Goal: Task Accomplishment & Management: Use online tool/utility

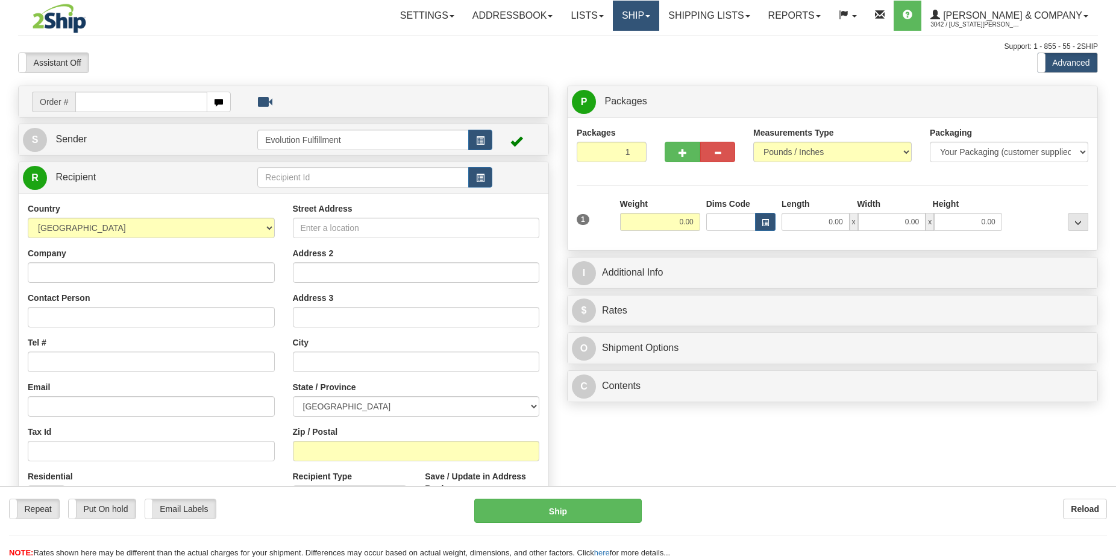
click at [659, 13] on link "Ship" at bounding box center [636, 16] width 46 height 30
click at [647, 54] on span "OnHold / Order Queue" at bounding box center [604, 58] width 85 height 10
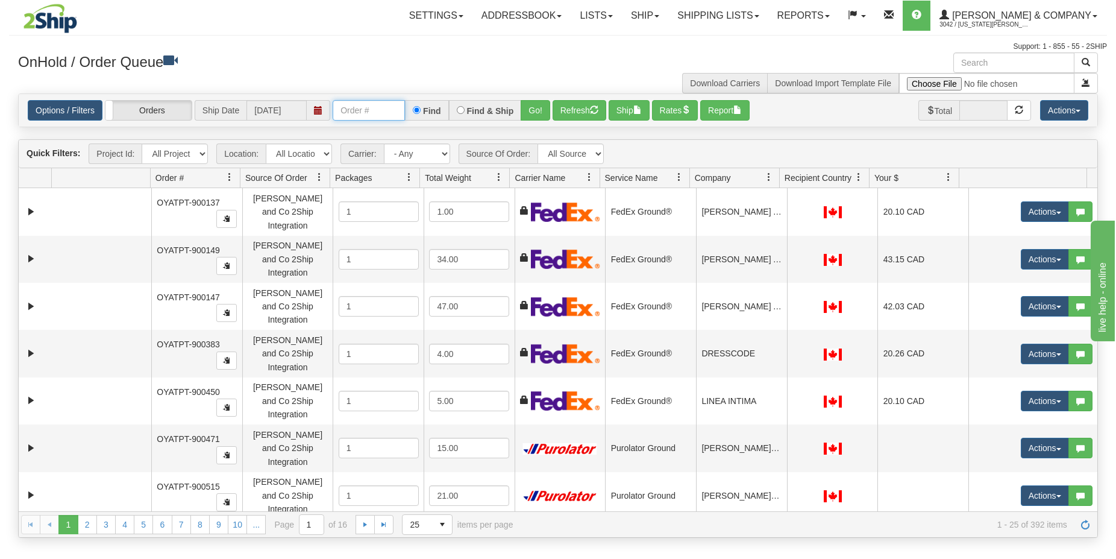
click at [354, 118] on input "text" at bounding box center [369, 110] width 72 height 20
type input "OYATPT-902514"
click at [537, 110] on button "Go!" at bounding box center [536, 110] width 30 height 20
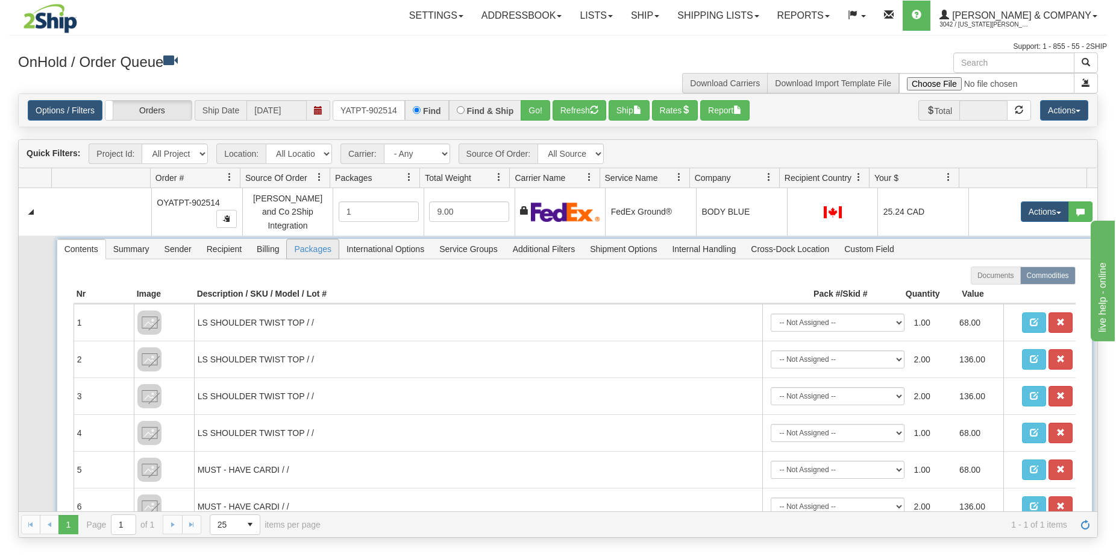
click at [299, 245] on span "Packages" at bounding box center [312, 248] width 51 height 19
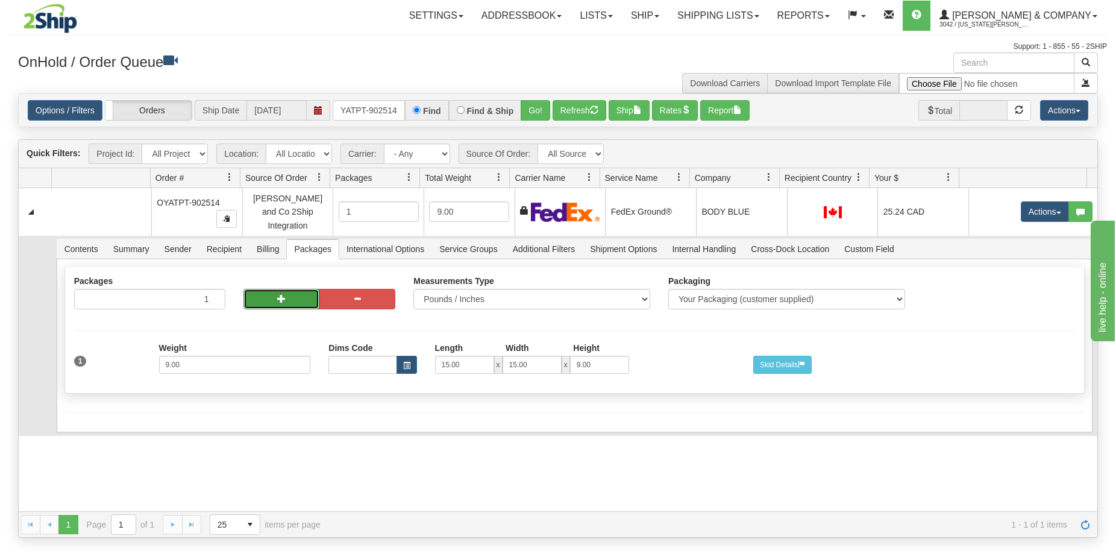
click at [281, 294] on span "button" at bounding box center [281, 298] width 8 height 8
radio input "true"
type input "2"
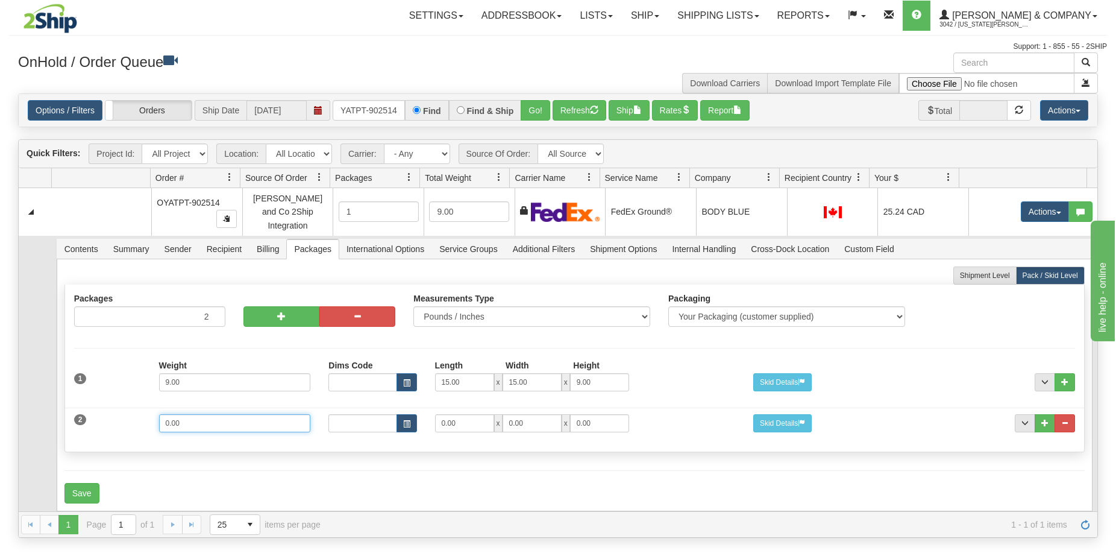
drag, startPoint x: 228, startPoint y: 423, endPoint x: 127, endPoint y: 420, distance: 101.3
click at [159, 420] on input "0.00" at bounding box center [235, 423] width 152 height 18
type input "6"
type input "15"
type input "11"
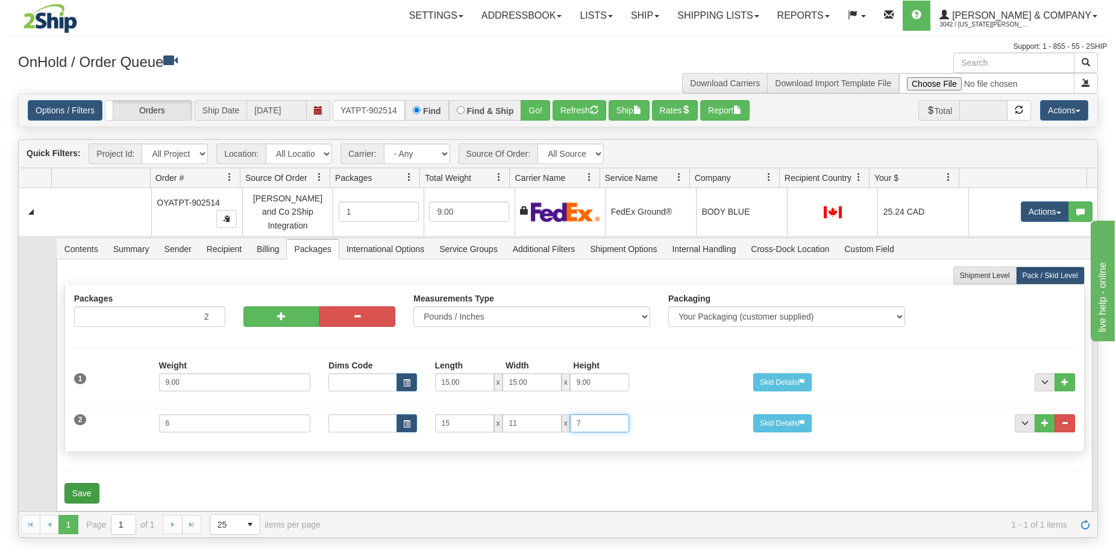
type input "7"
click at [91, 485] on button "Save" at bounding box center [81, 493] width 35 height 20
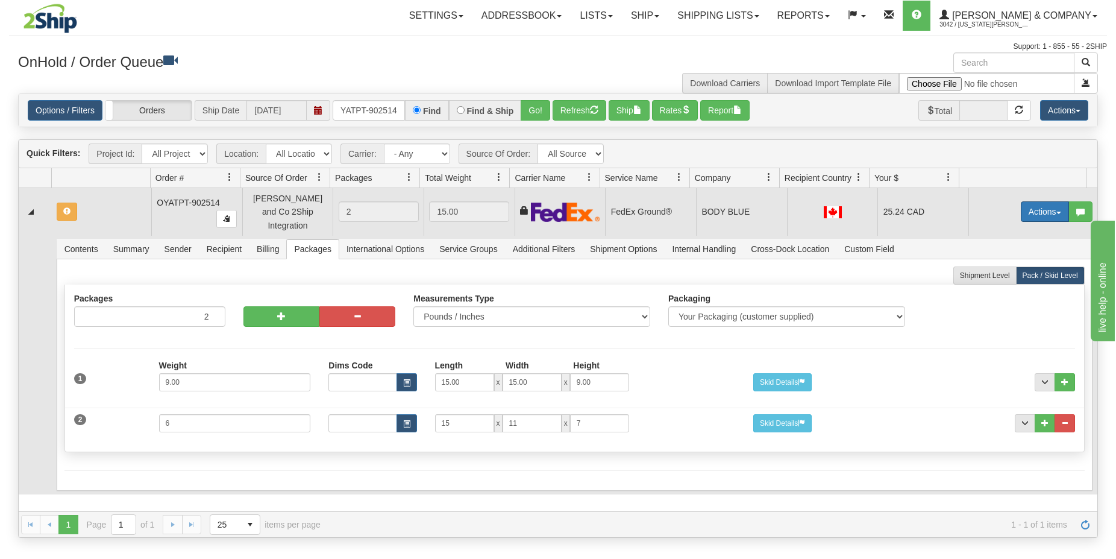
click at [1033, 209] on button "Actions" at bounding box center [1045, 211] width 48 height 20
click at [1016, 245] on span "Refresh Rates" at bounding box center [1015, 250] width 62 height 10
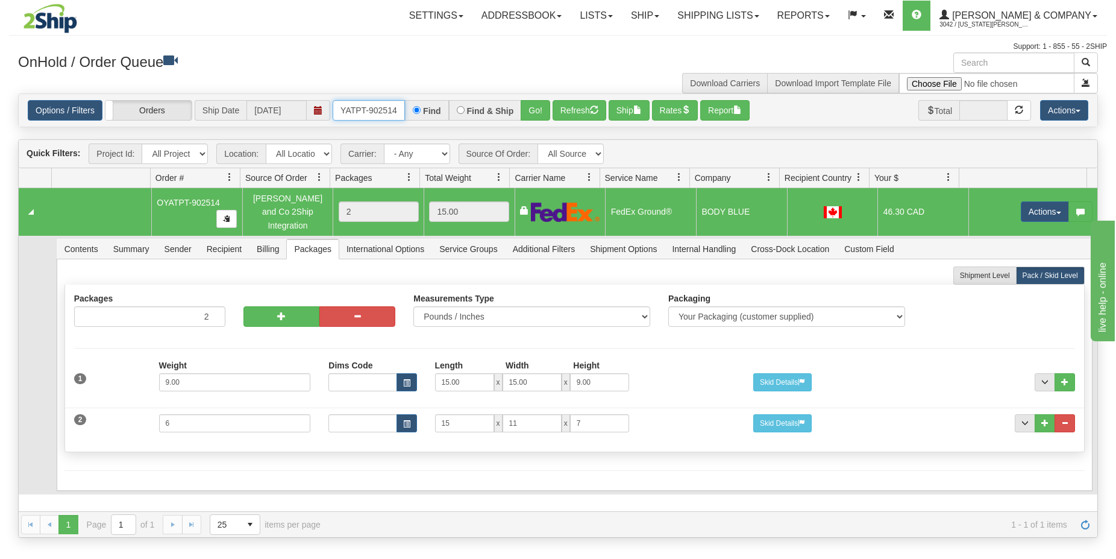
drag, startPoint x: 338, startPoint y: 113, endPoint x: 406, endPoint y: 121, distance: 68.6
click at [406, 121] on div "Options / Filters Group Shipments Orders Ship Date [DATE] OYATPT-902514 Find Fi…" at bounding box center [558, 110] width 1079 height 33
type input "O"
type input "OYATPT-902527"
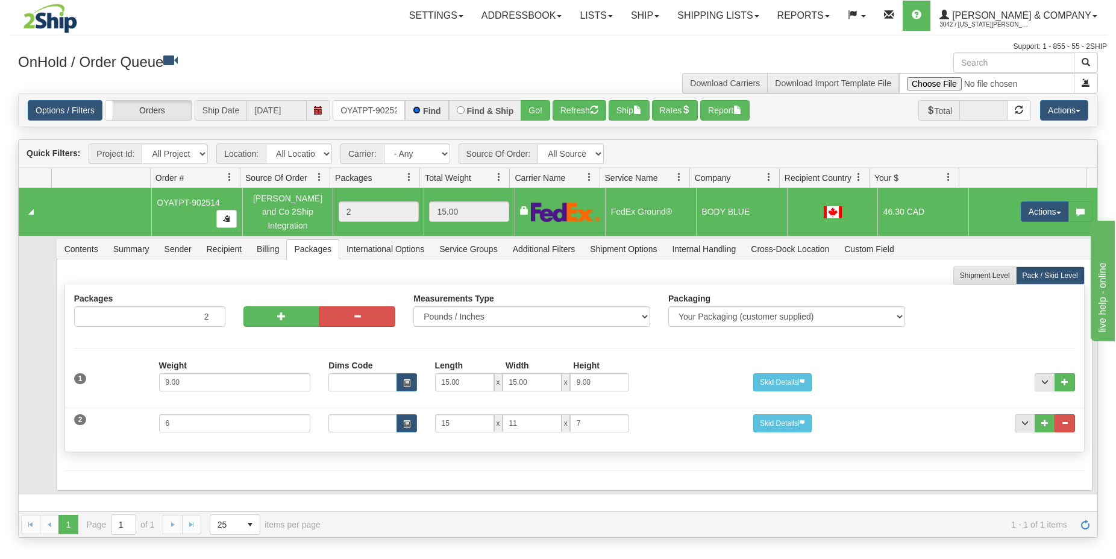
scroll to position [0, 7]
click at [537, 113] on button "Go!" at bounding box center [536, 110] width 30 height 20
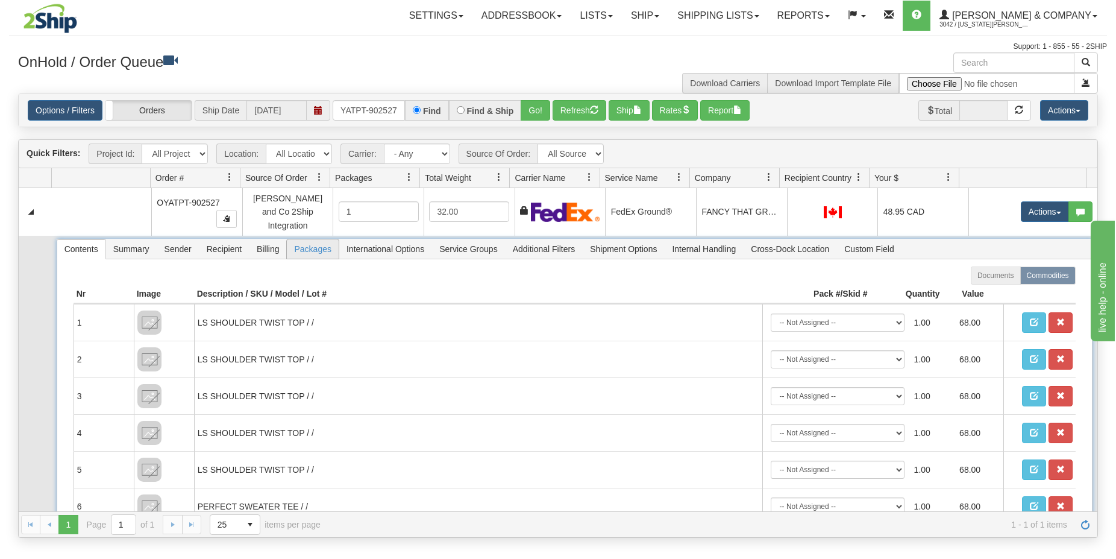
click at [311, 247] on span "Packages" at bounding box center [312, 248] width 51 height 19
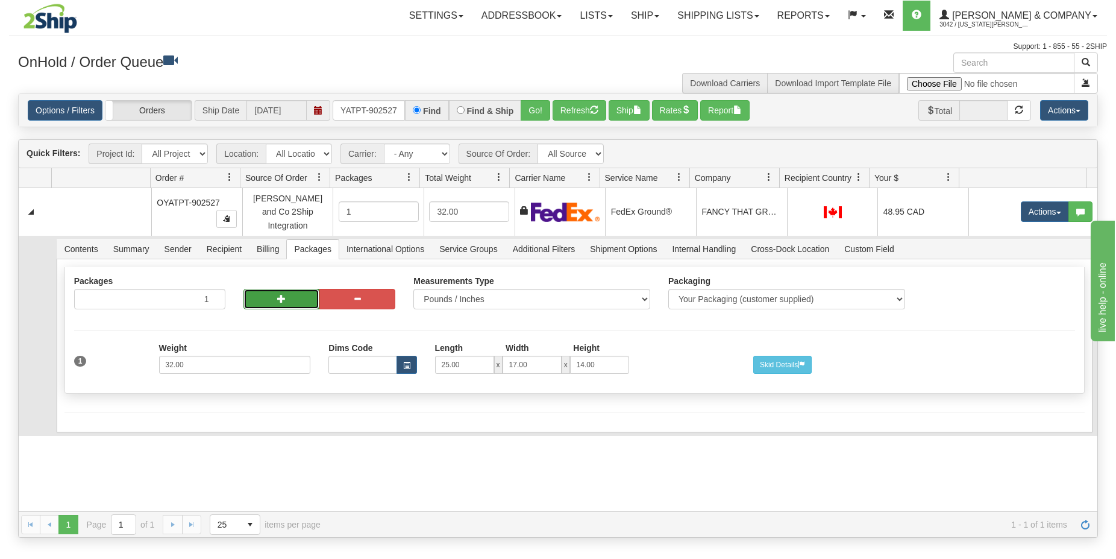
click at [281, 294] on span "button" at bounding box center [281, 298] width 8 height 8
radio input "true"
type input "2"
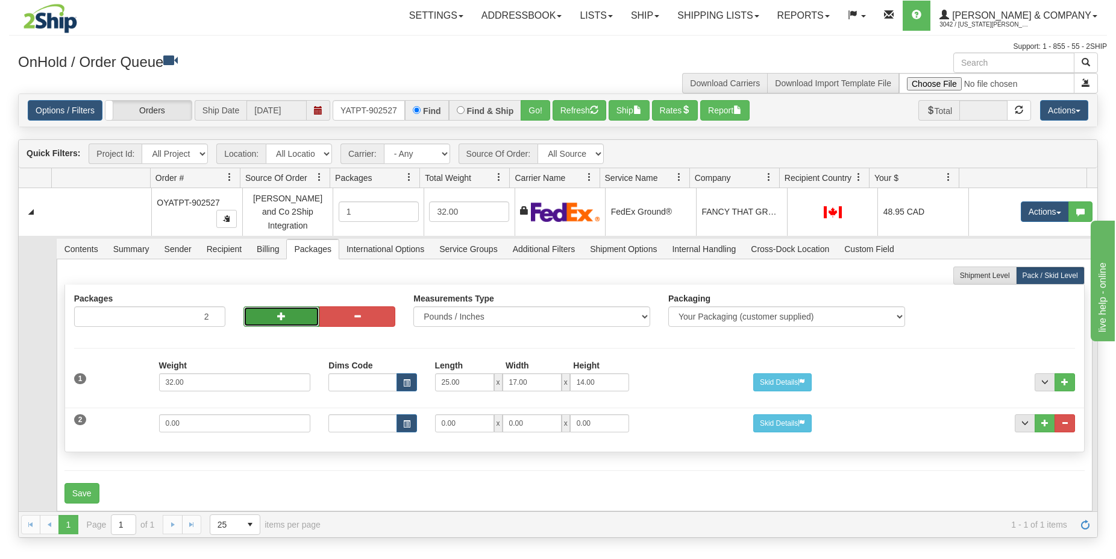
click at [283, 312] on span "button" at bounding box center [281, 316] width 8 height 8
type input "3"
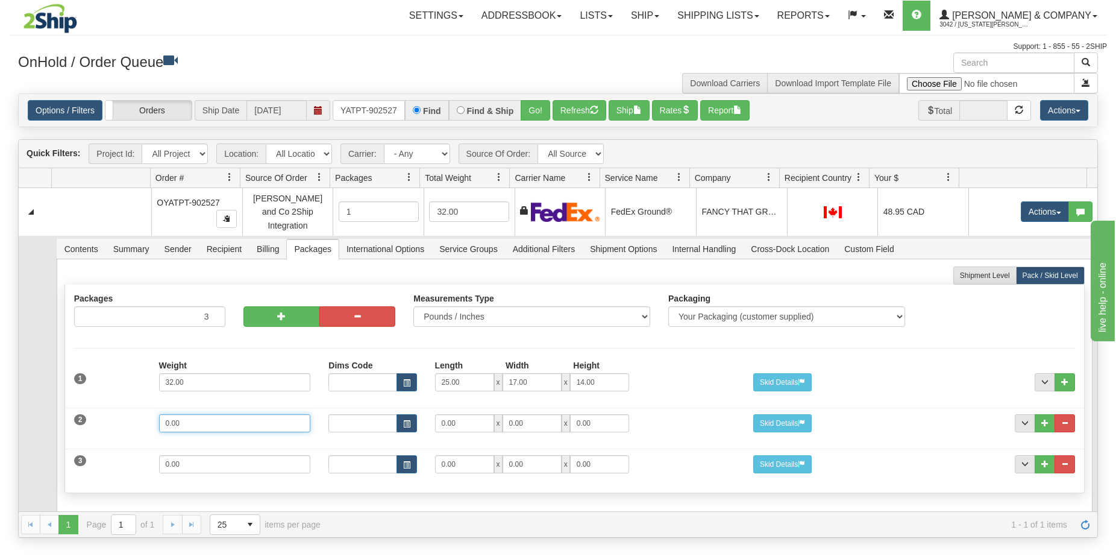
drag, startPoint x: 187, startPoint y: 420, endPoint x: 132, endPoint y: 417, distance: 54.9
click at [159, 420] on input "0.00" at bounding box center [235, 423] width 152 height 18
type input "3"
drag, startPoint x: 470, startPoint y: 416, endPoint x: 423, endPoint y: 414, distance: 47.0
click at [435, 415] on input "0.00" at bounding box center [464, 423] width 59 height 18
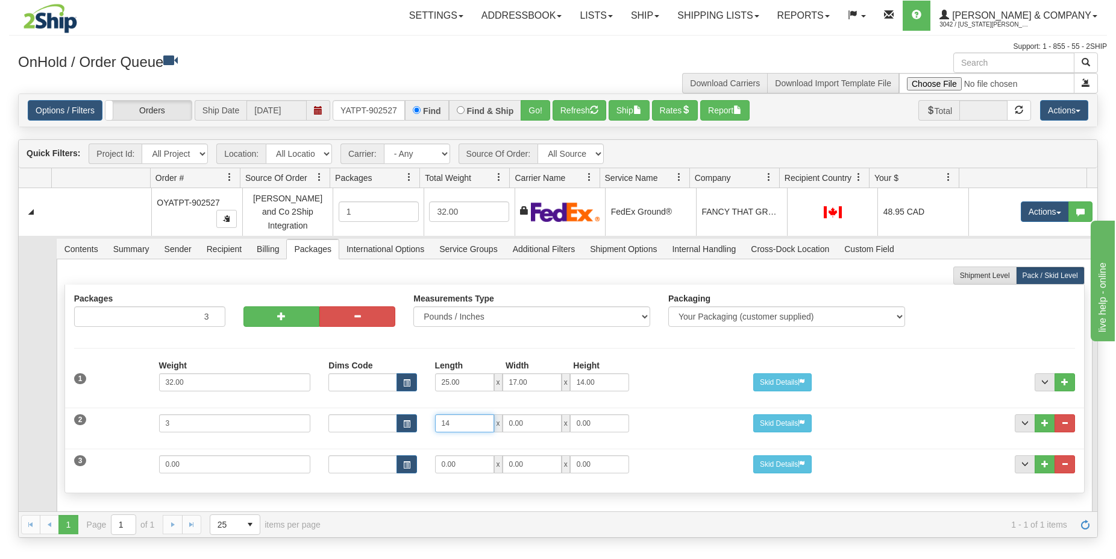
type input "14"
type input "11"
type input "6"
drag, startPoint x: 231, startPoint y: 462, endPoint x: 145, endPoint y: 451, distance: 87.5
click at [159, 455] on input "0.00" at bounding box center [235, 464] width 152 height 18
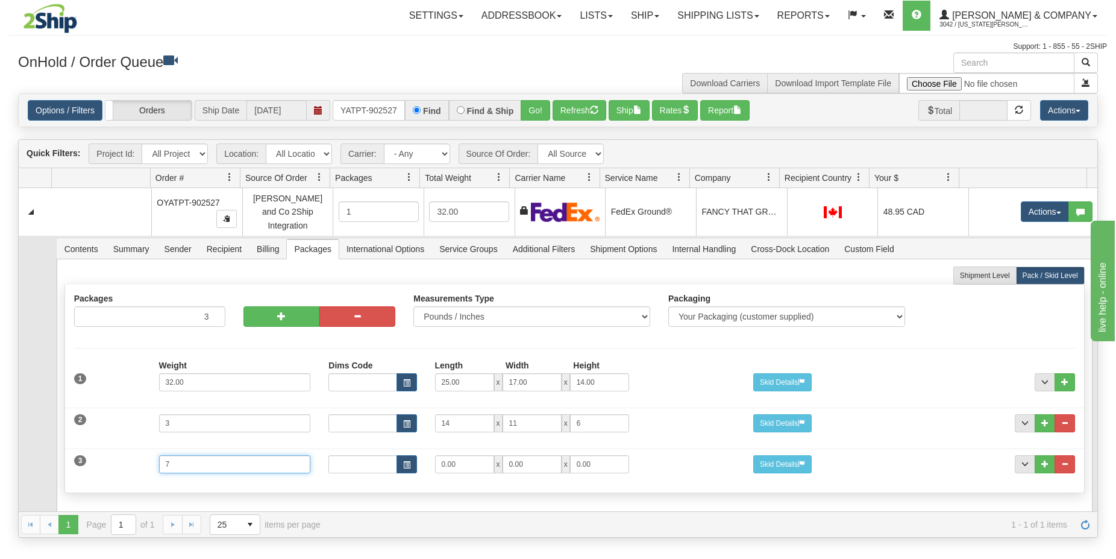
type input "7"
drag, startPoint x: 454, startPoint y: 459, endPoint x: 417, endPoint y: 452, distance: 37.4
click at [435, 456] on input "0.00" at bounding box center [464, 464] width 59 height 18
type input "15"
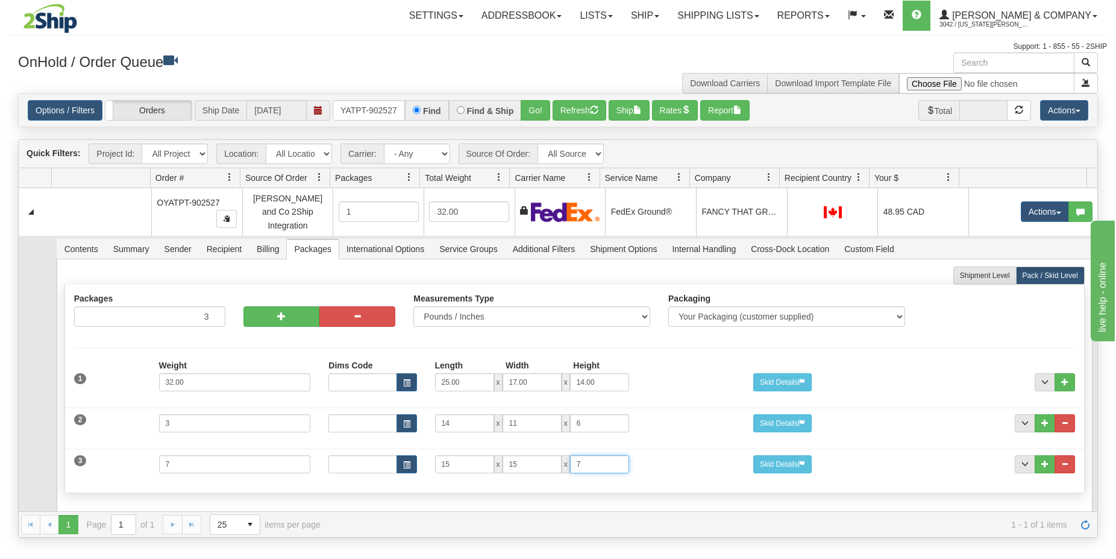
scroll to position [49, 0]
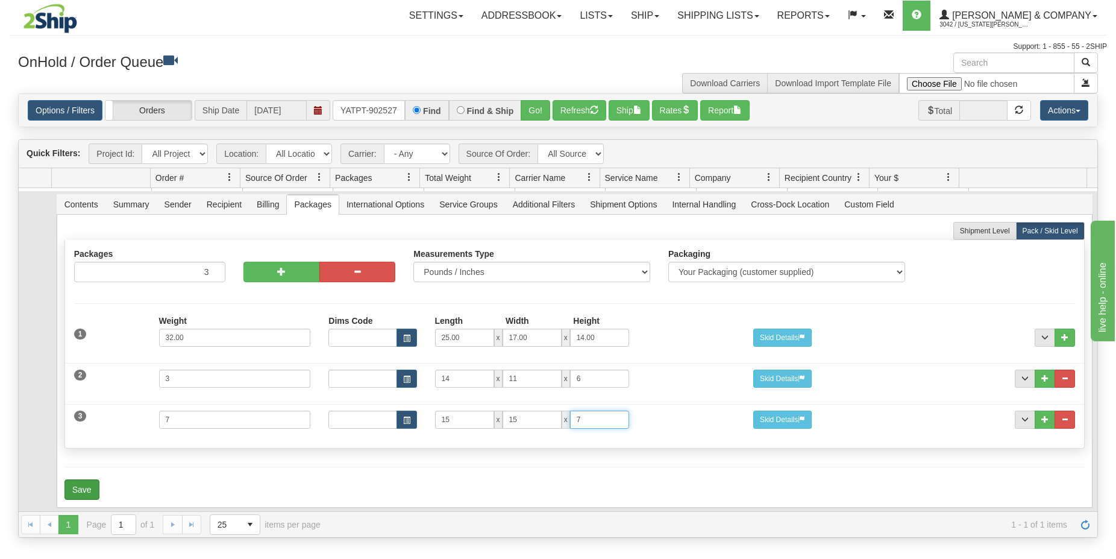
type input "7"
click at [85, 479] on button "Save" at bounding box center [81, 489] width 35 height 20
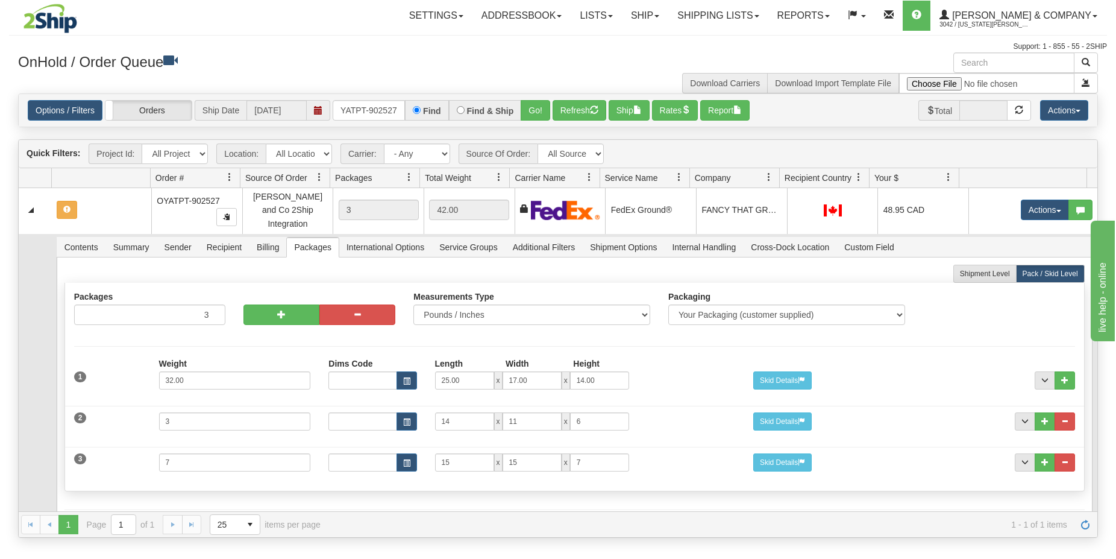
scroll to position [0, 0]
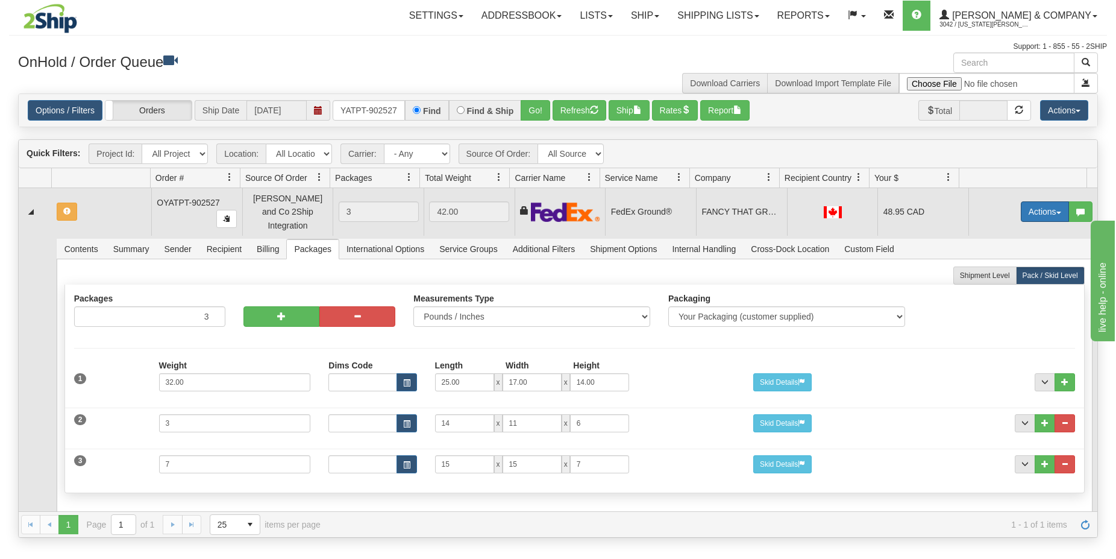
click at [1021, 212] on button "Actions" at bounding box center [1045, 211] width 48 height 20
click at [996, 248] on span "Refresh Rates" at bounding box center [1015, 250] width 62 height 10
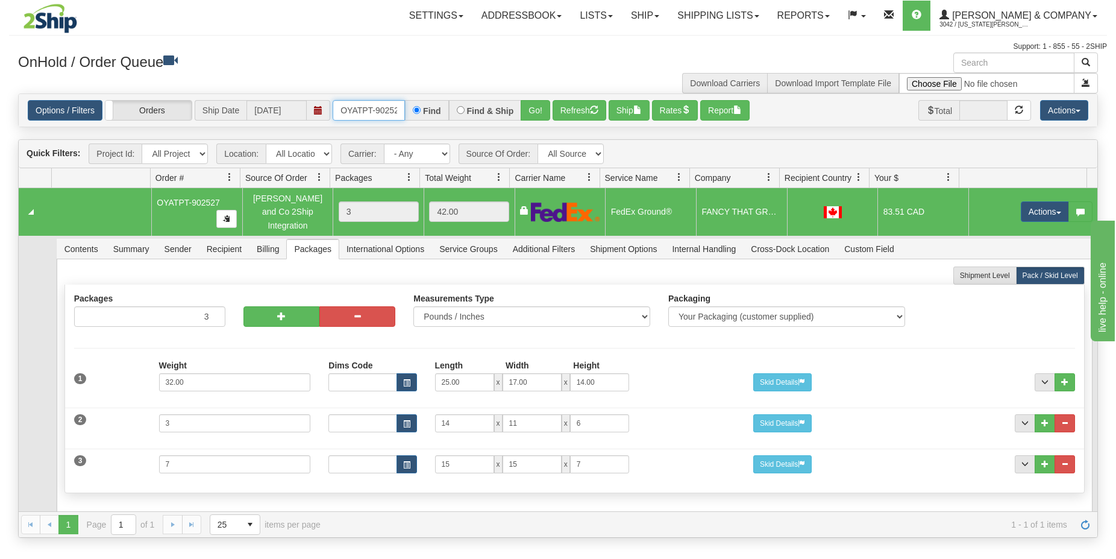
drag, startPoint x: 396, startPoint y: 108, endPoint x: 329, endPoint y: 105, distance: 67.0
click at [333, 108] on input "OYATPT-902527" at bounding box center [369, 110] width 72 height 20
type input "OYATPT-902545"
click at [537, 112] on button "Go!" at bounding box center [536, 110] width 30 height 20
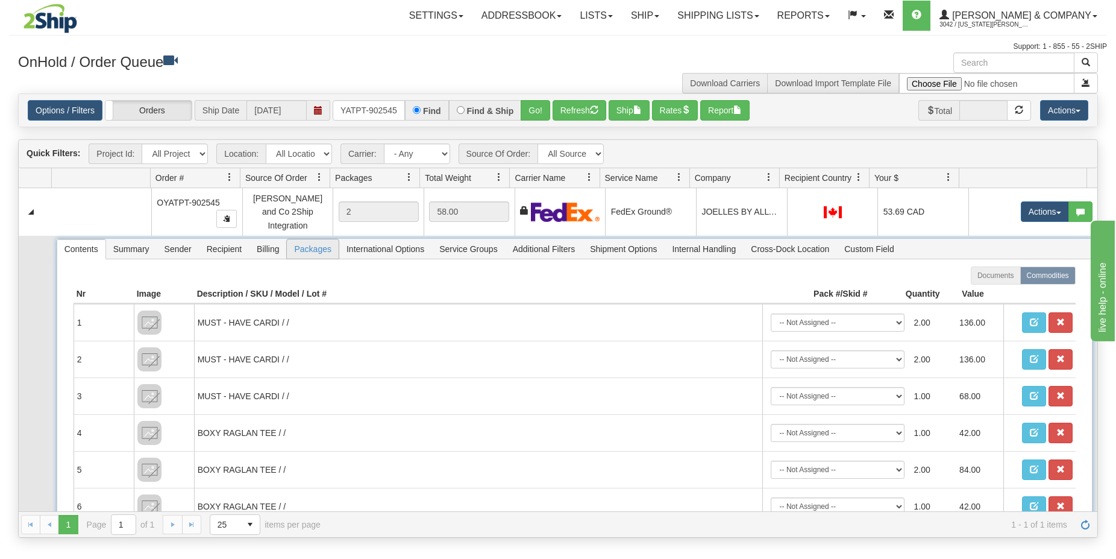
click at [314, 244] on span "Packages" at bounding box center [312, 248] width 51 height 19
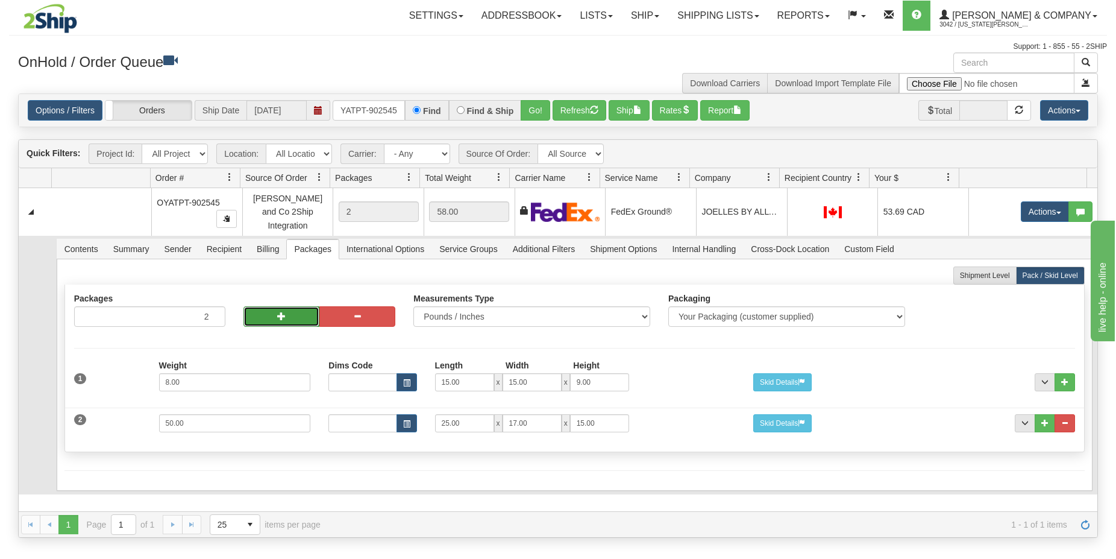
click at [275, 316] on button "button" at bounding box center [282, 316] width 76 height 20
click at [278, 317] on button "button" at bounding box center [282, 316] width 76 height 20
type input "4"
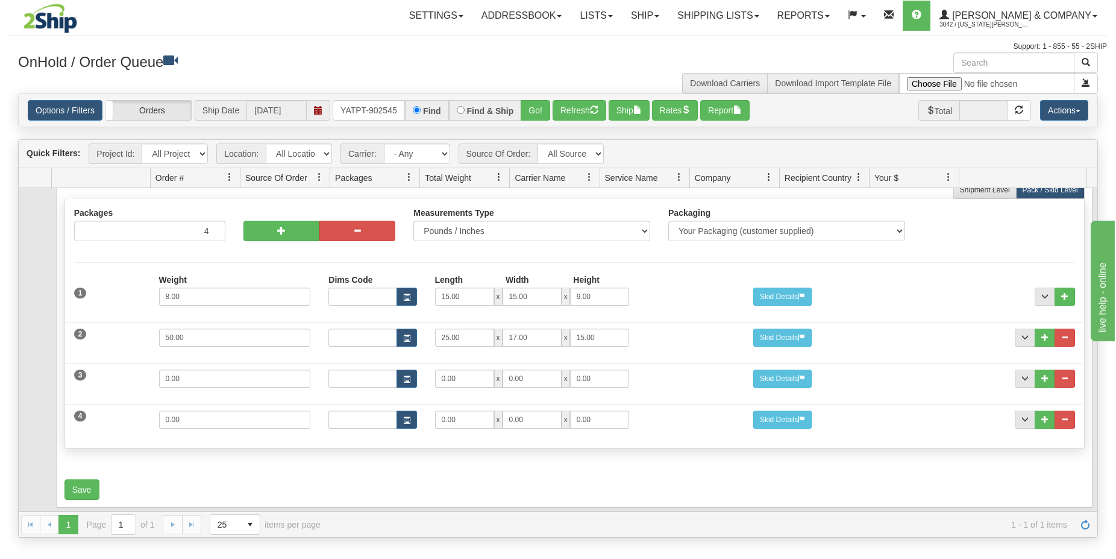
scroll to position [90, 0]
click at [1057, 414] on button "..." at bounding box center [1065, 419] width 20 height 18
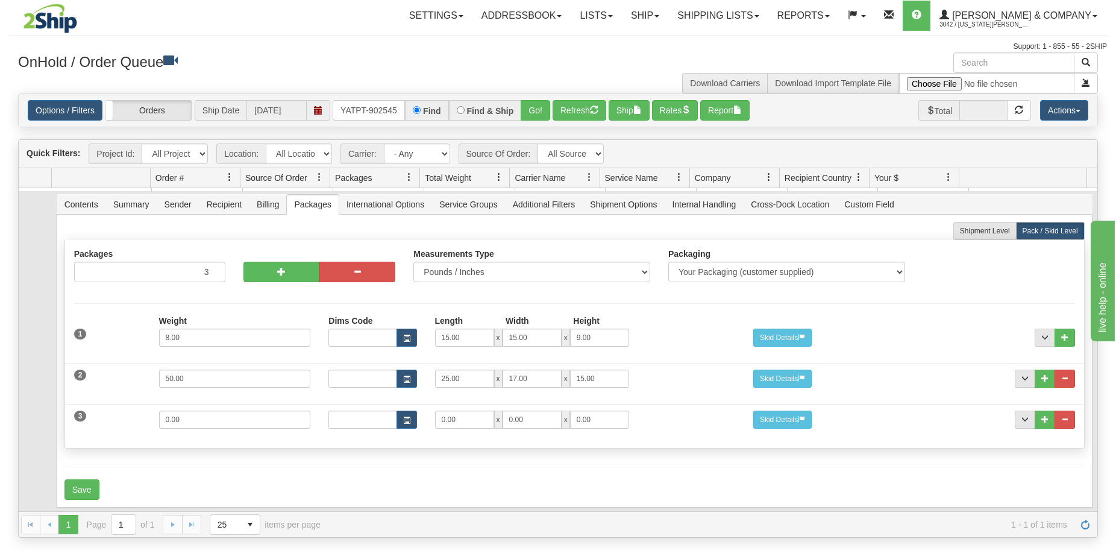
scroll to position [49, 0]
drag, startPoint x: 462, startPoint y: 419, endPoint x: 450, endPoint y: 412, distance: 13.2
click at [432, 416] on div "3 Weight 0.00 Dims Code Length Width Height 0.00 x 0.00 x" at bounding box center [574, 418] width 1019 height 40
drag, startPoint x: 467, startPoint y: 409, endPoint x: 424, endPoint y: 401, distance: 43.0
click at [435, 410] on input "0.00" at bounding box center [464, 419] width 59 height 18
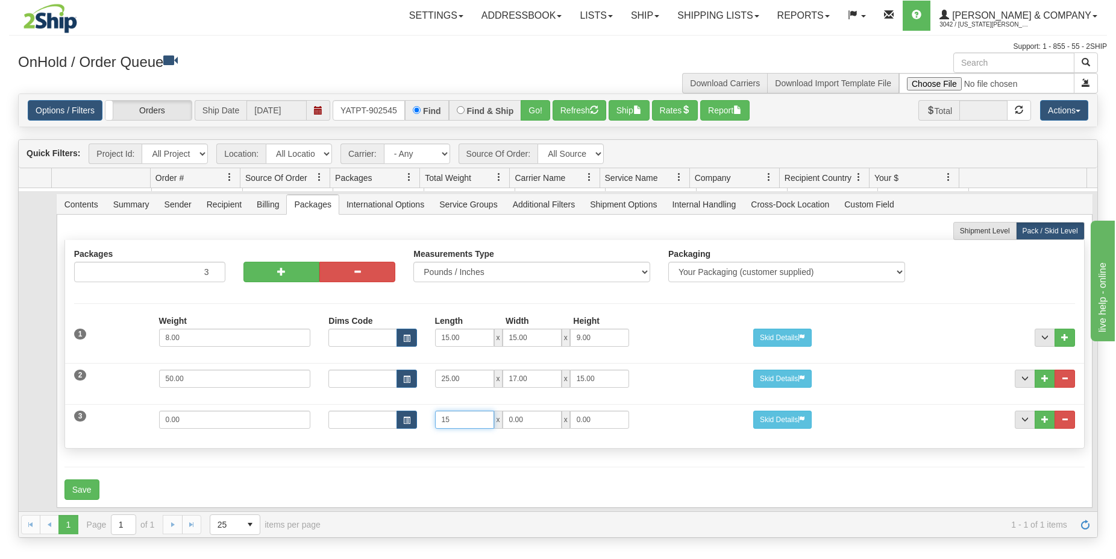
type input "15"
type input "11"
type input "7"
drag, startPoint x: 236, startPoint y: 415, endPoint x: 124, endPoint y: 414, distance: 112.1
click at [159, 415] on input "0.00" at bounding box center [235, 419] width 152 height 18
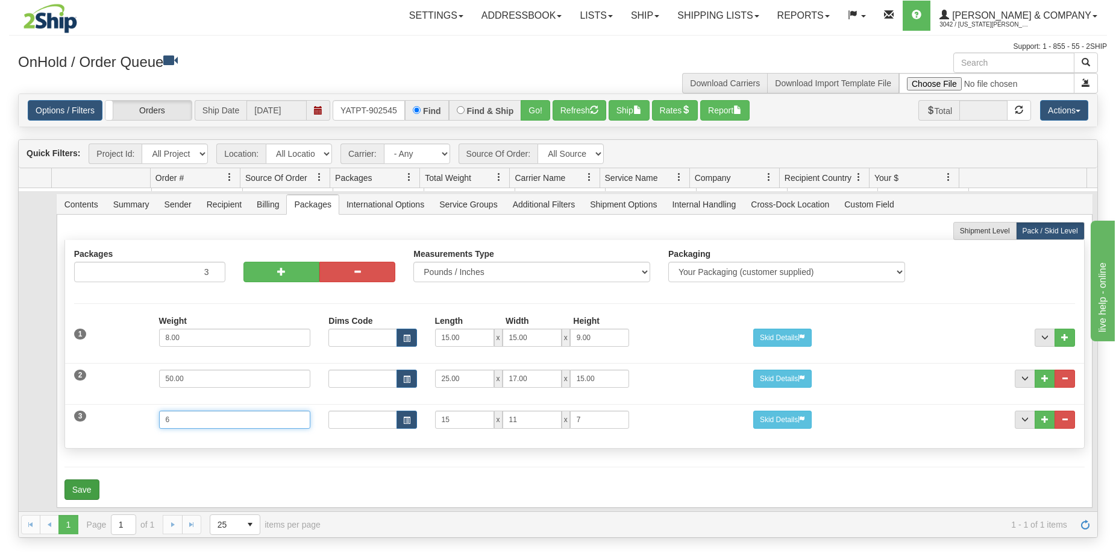
type input "6"
click at [89, 479] on button "Save" at bounding box center [81, 489] width 35 height 20
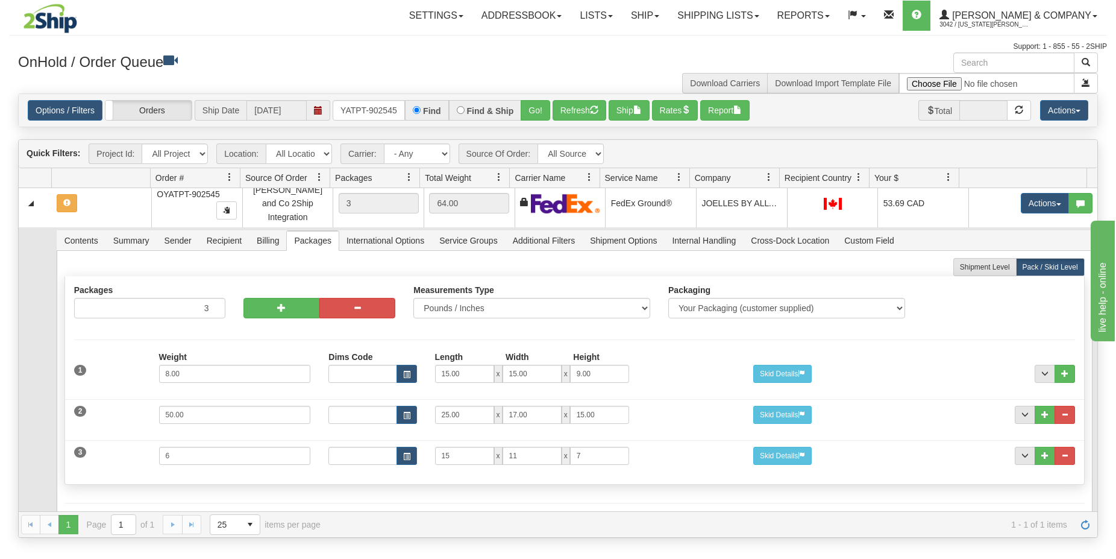
scroll to position [0, 0]
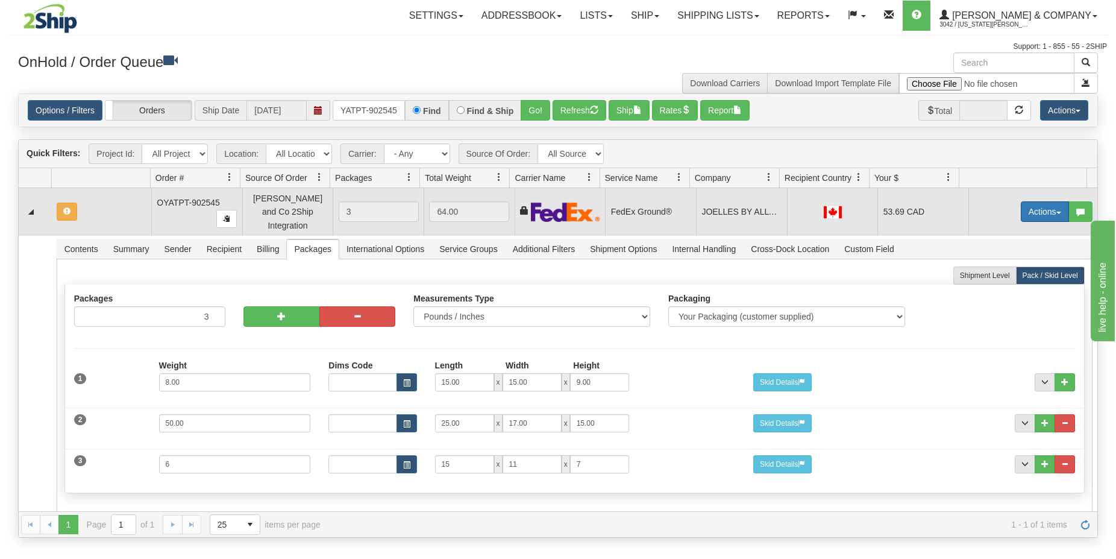
click at [1028, 209] on button "Actions" at bounding box center [1045, 211] width 48 height 20
click at [1008, 247] on span "Refresh Rates" at bounding box center [1015, 250] width 62 height 10
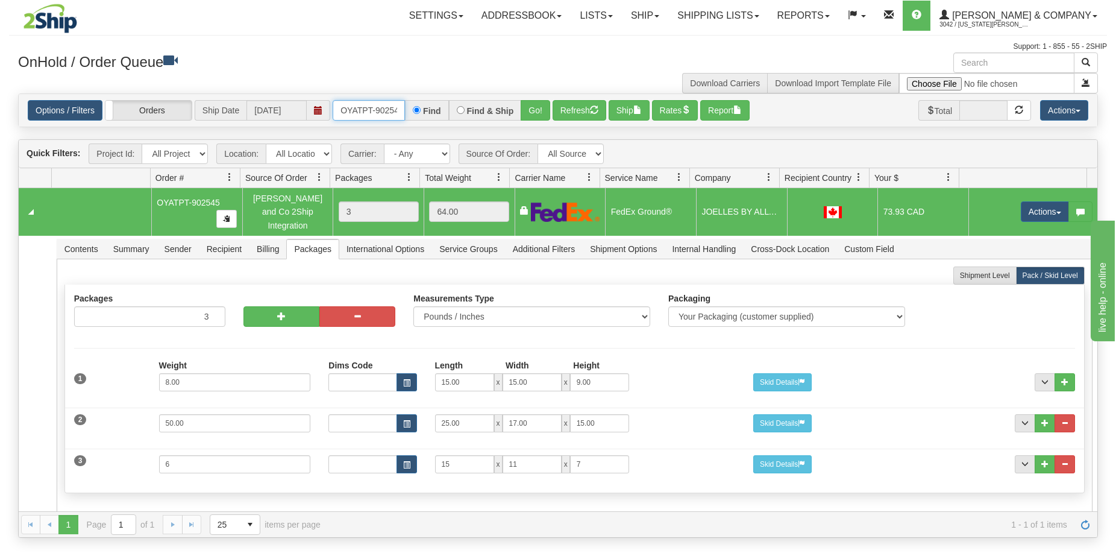
drag, startPoint x: 397, startPoint y: 109, endPoint x: 335, endPoint y: 114, distance: 62.3
click at [335, 114] on input "OYATPT-902545" at bounding box center [369, 110] width 72 height 20
type input "OYATPT-902598"
click at [532, 113] on button "Go!" at bounding box center [536, 110] width 30 height 20
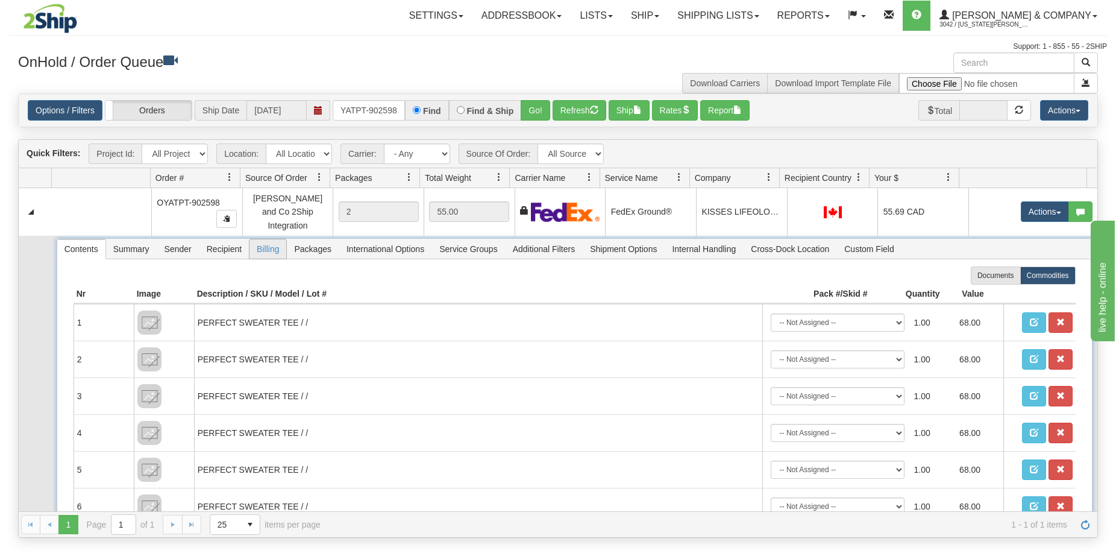
click at [310, 242] on span "Packages" at bounding box center [312, 248] width 51 height 19
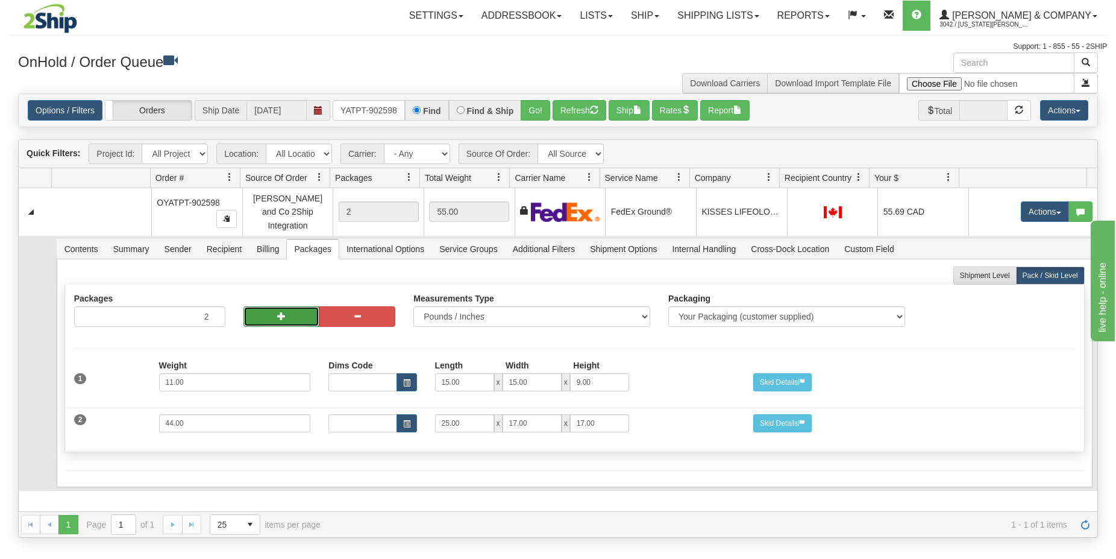
click at [264, 309] on button "button" at bounding box center [282, 316] width 76 height 20
type input "3"
click at [265, 309] on button "button" at bounding box center [282, 316] width 76 height 20
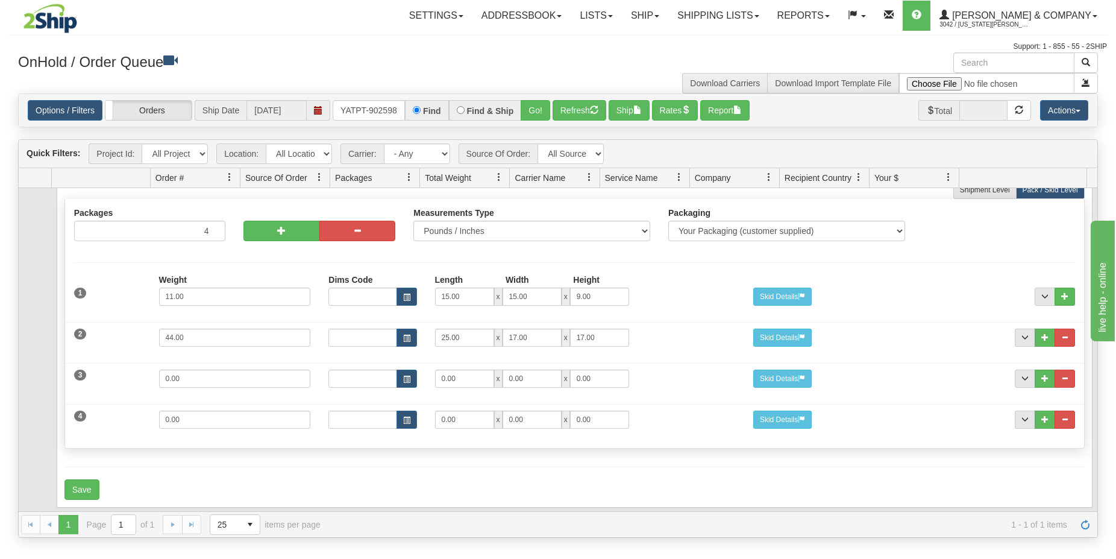
scroll to position [90, 0]
click at [1061, 415] on span "..." at bounding box center [1064, 418] width 7 height 7
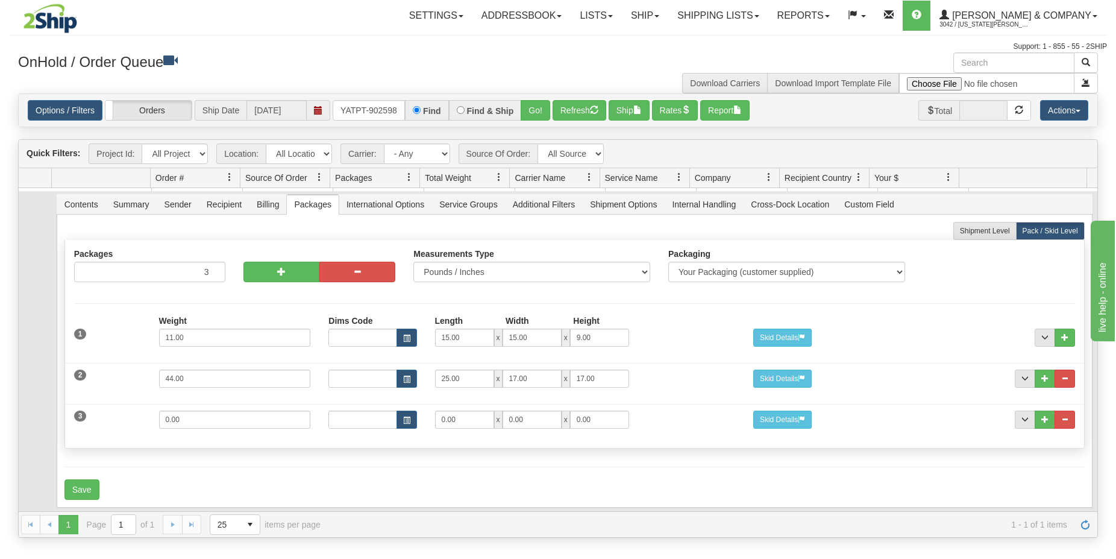
scroll to position [49, 0]
drag, startPoint x: 200, startPoint y: 418, endPoint x: 133, endPoint y: 417, distance: 66.9
click at [133, 417] on div "3 Weight 0.00 Dims Code Length Width Height 0.00 x 0.00 x" at bounding box center [574, 418] width 1019 height 40
type input "11"
type input "15"
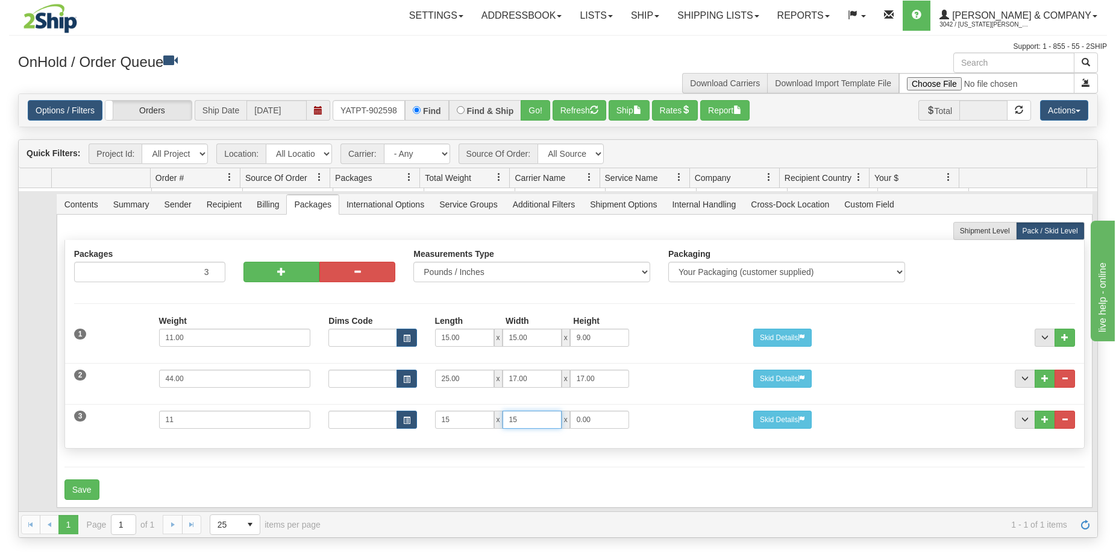
type input "15"
type input "7"
click at [95, 445] on form "Shipment Level Pack / Skid Level Packages 3 3" at bounding box center [574, 361] width 1020 height 278
click at [90, 480] on button "Save" at bounding box center [81, 489] width 35 height 20
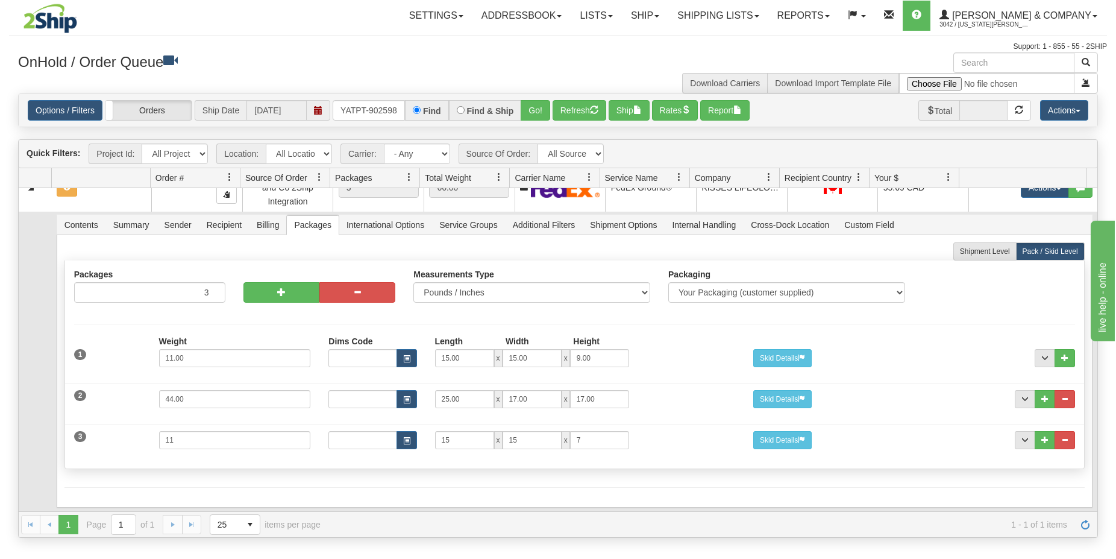
scroll to position [0, 0]
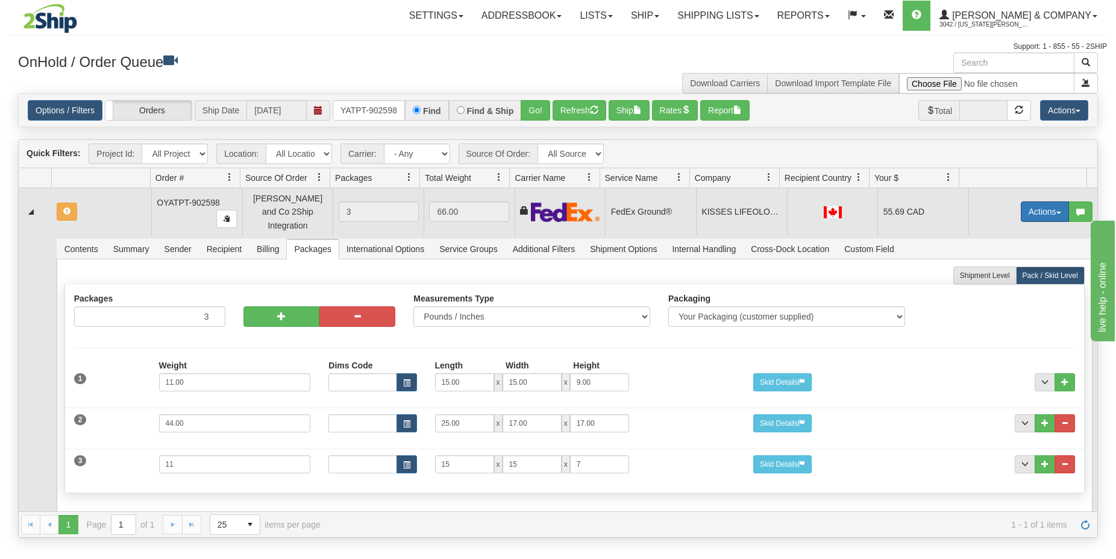
click at [1026, 208] on button "Actions" at bounding box center [1045, 211] width 48 height 20
click at [1019, 245] on span "Refresh Rates" at bounding box center [1015, 250] width 62 height 10
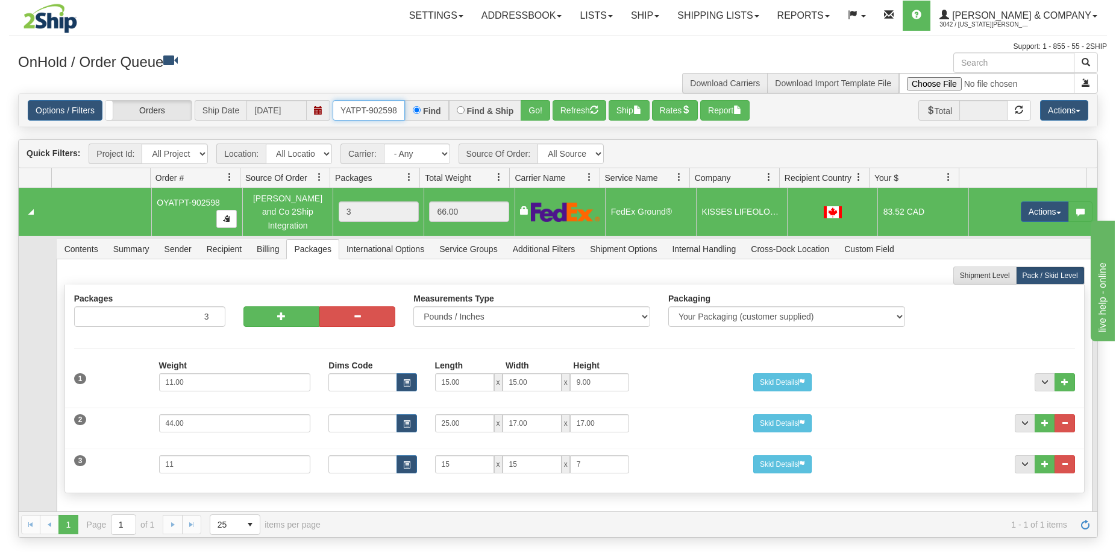
drag, startPoint x: 401, startPoint y: 110, endPoint x: 328, endPoint y: 106, distance: 73.0
click at [328, 108] on div "Options / Filters Group Shipments Orders Ship Date [DATE] OYATPT-902598 Find Fi…" at bounding box center [558, 110] width 1061 height 20
type input "OYATPT-902629"
click at [537, 112] on button "Go!" at bounding box center [536, 110] width 30 height 20
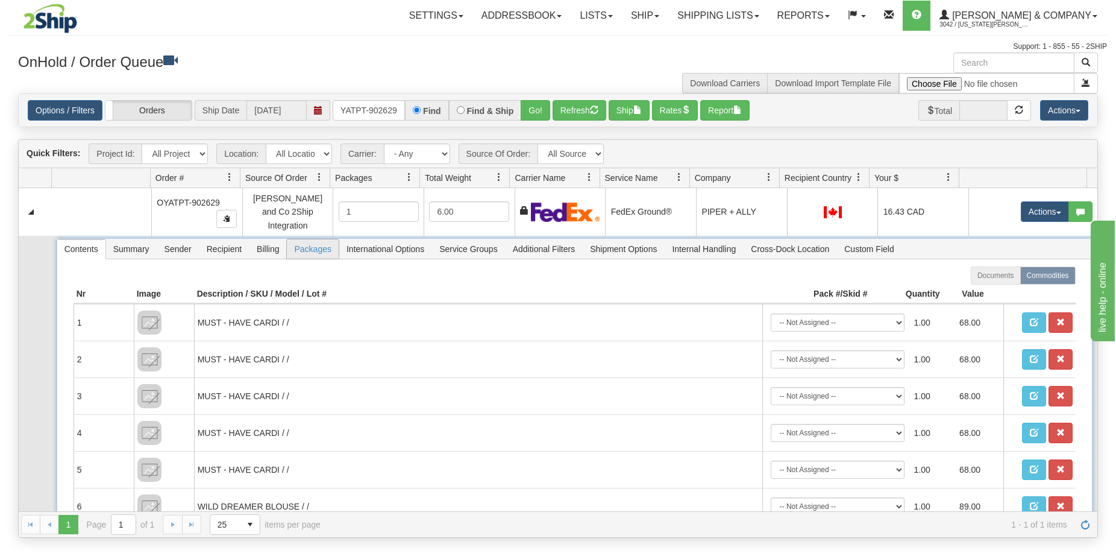
click at [307, 242] on span "Packages" at bounding box center [312, 248] width 51 height 19
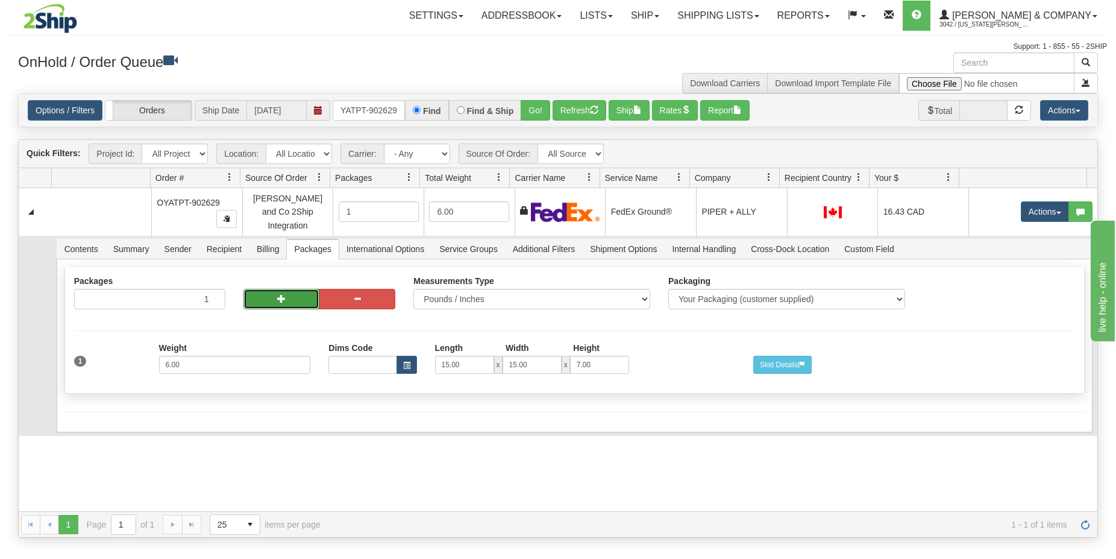
click at [283, 300] on button "button" at bounding box center [282, 299] width 76 height 20
radio input "true"
type input "2"
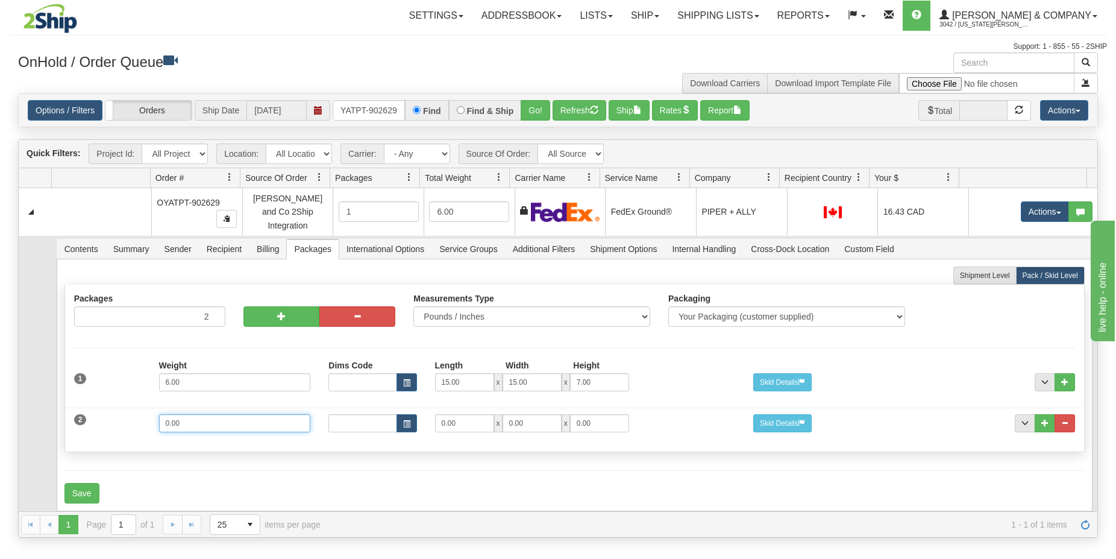
drag, startPoint x: 225, startPoint y: 415, endPoint x: 119, endPoint y: 430, distance: 107.1
click at [159, 430] on input "0.00" at bounding box center [235, 423] width 152 height 18
type input "3"
type input "15"
type input "11"
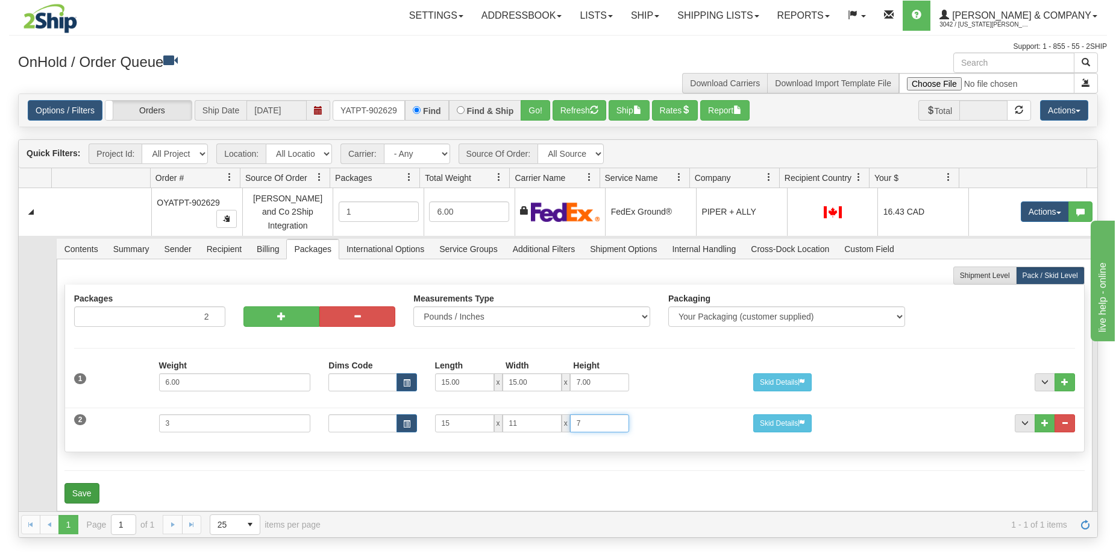
type input "7"
click at [92, 483] on button "Save" at bounding box center [81, 493] width 35 height 20
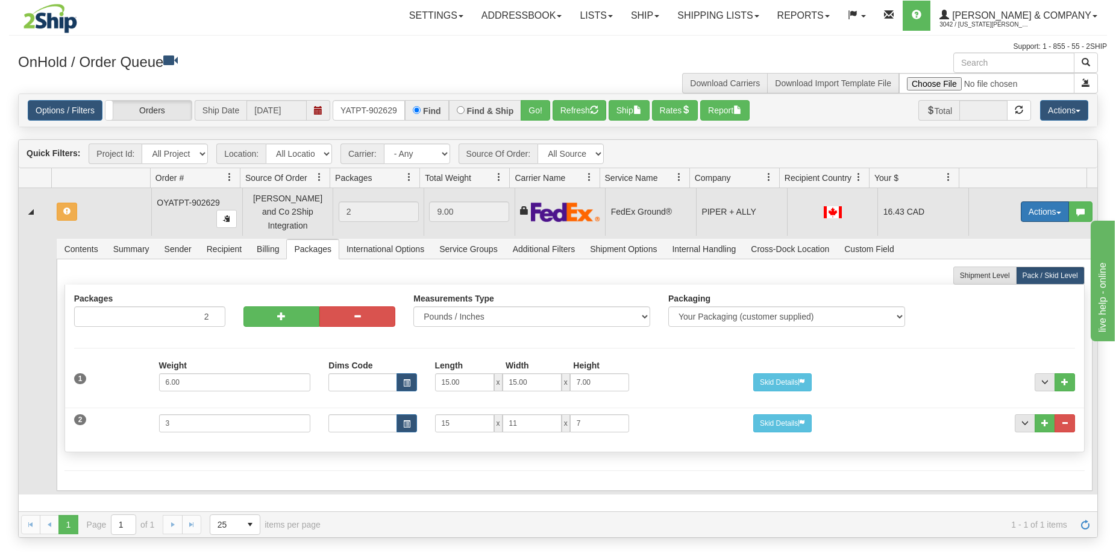
click at [1032, 206] on button "Actions" at bounding box center [1045, 211] width 48 height 20
click at [1013, 245] on span "Refresh Rates" at bounding box center [1015, 250] width 62 height 10
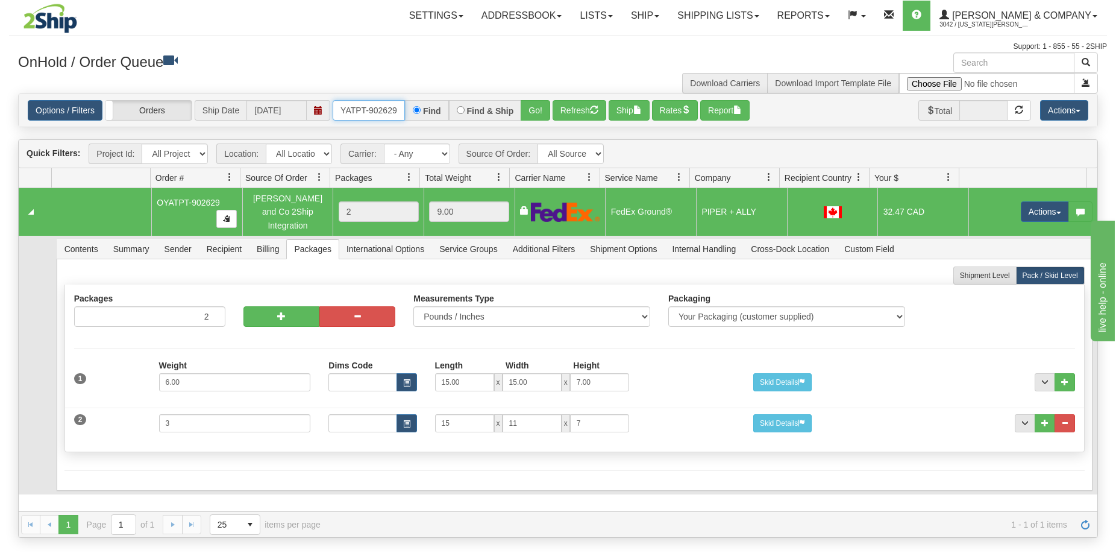
drag, startPoint x: 340, startPoint y: 109, endPoint x: 424, endPoint y: 110, distance: 83.8
click at [421, 110] on div "OYATPT-902629 Find Find & Ship Go!" at bounding box center [442, 110] width 218 height 20
type input "O"
type input "OYATPT-902560"
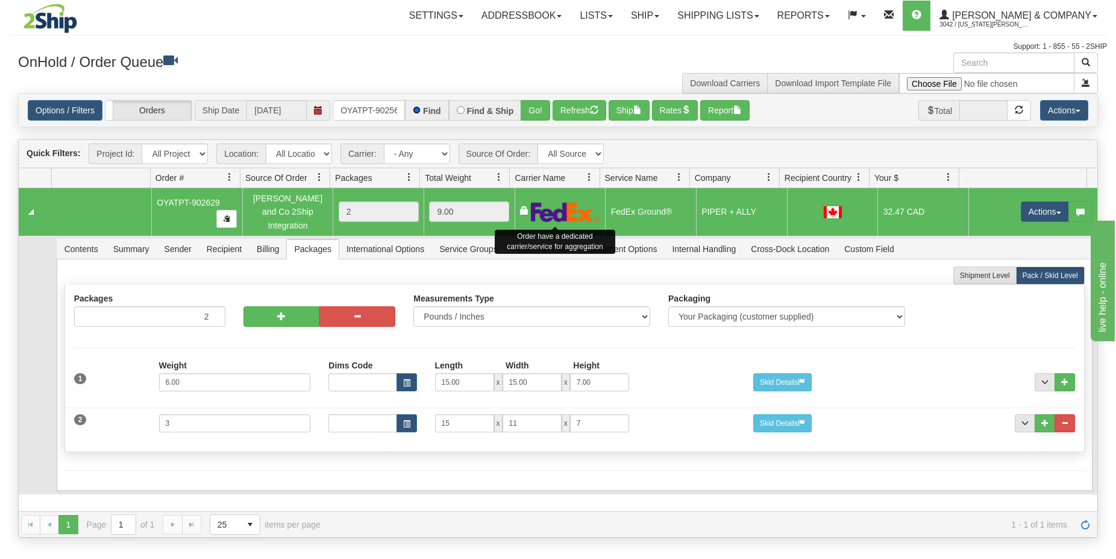
scroll to position [0, 7]
click at [536, 114] on button "Go!" at bounding box center [536, 110] width 30 height 20
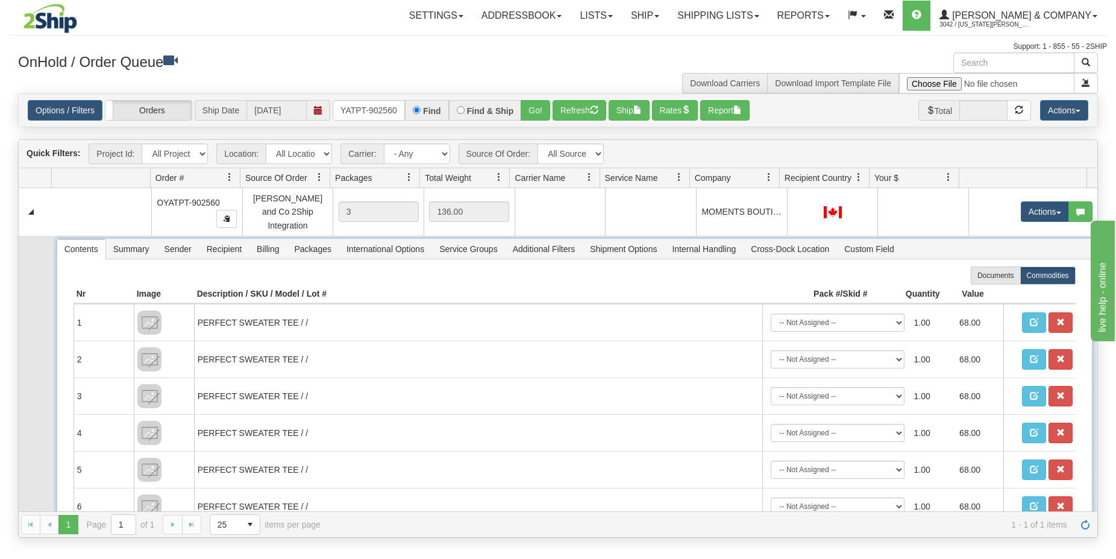
click at [304, 242] on span "Packages" at bounding box center [312, 248] width 51 height 19
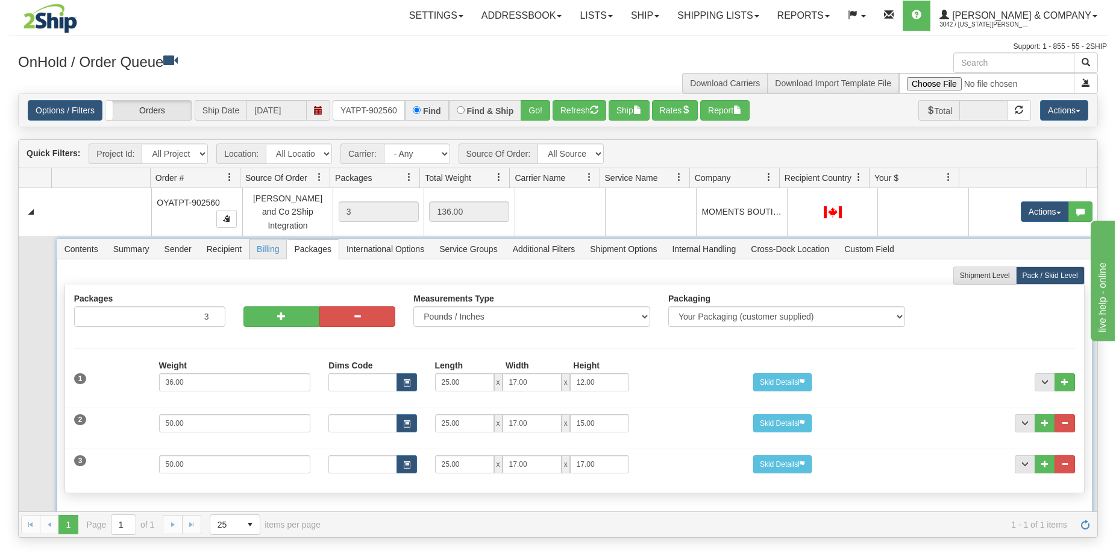
click at [262, 243] on span "Billing" at bounding box center [268, 248] width 37 height 19
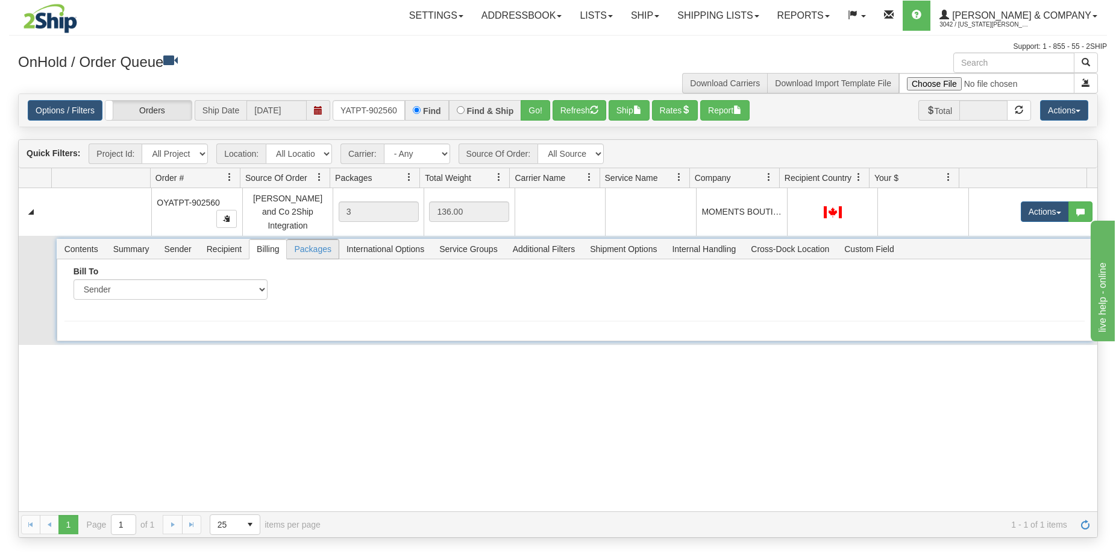
click at [307, 241] on span "Packages" at bounding box center [312, 248] width 51 height 19
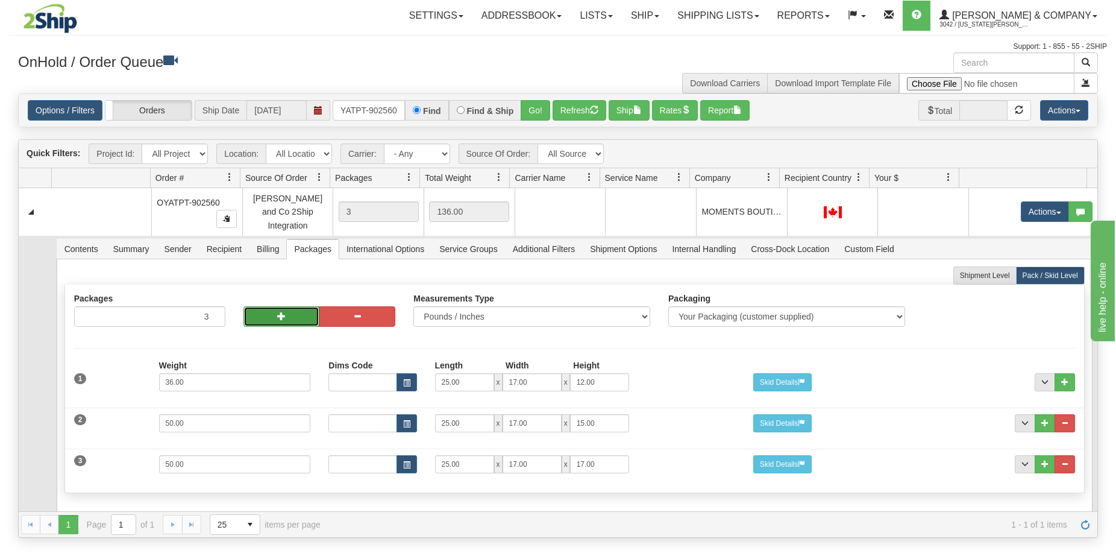
click at [287, 311] on button "button" at bounding box center [282, 316] width 76 height 20
click at [296, 313] on button "button" at bounding box center [282, 316] width 76 height 20
type input "5"
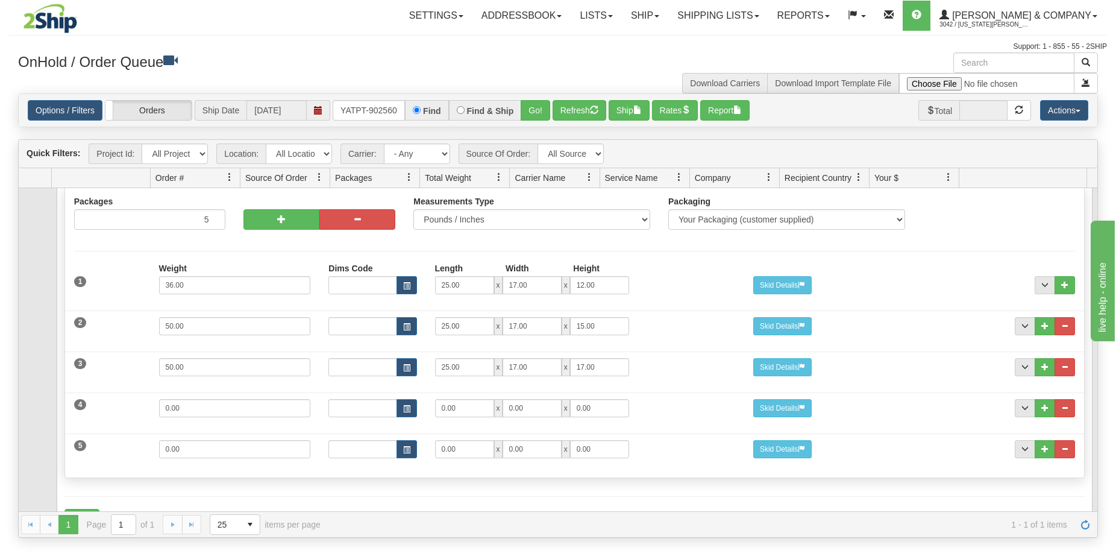
scroll to position [130, 0]
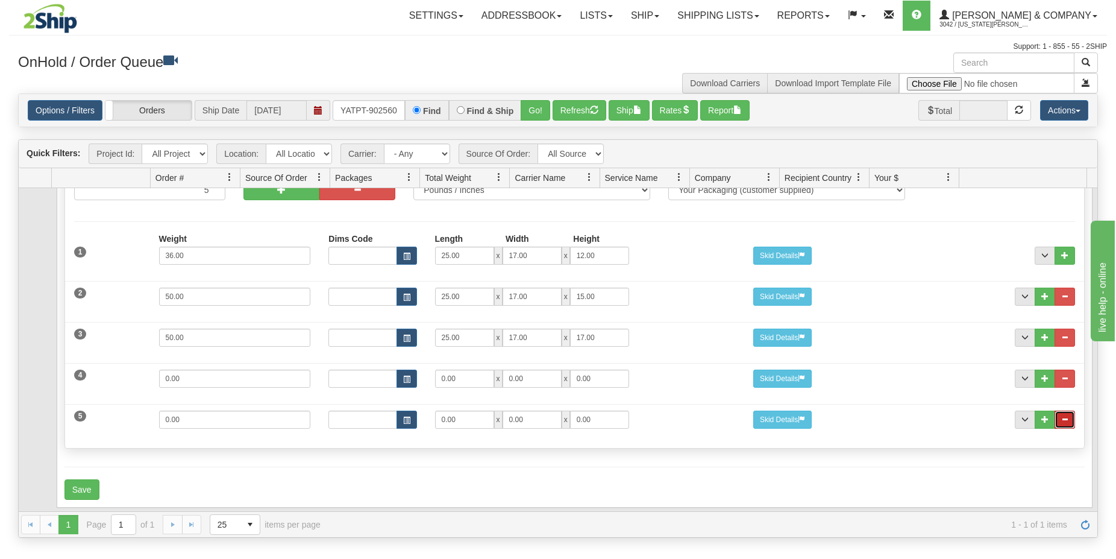
click at [1058, 415] on button "..." at bounding box center [1065, 419] width 20 height 18
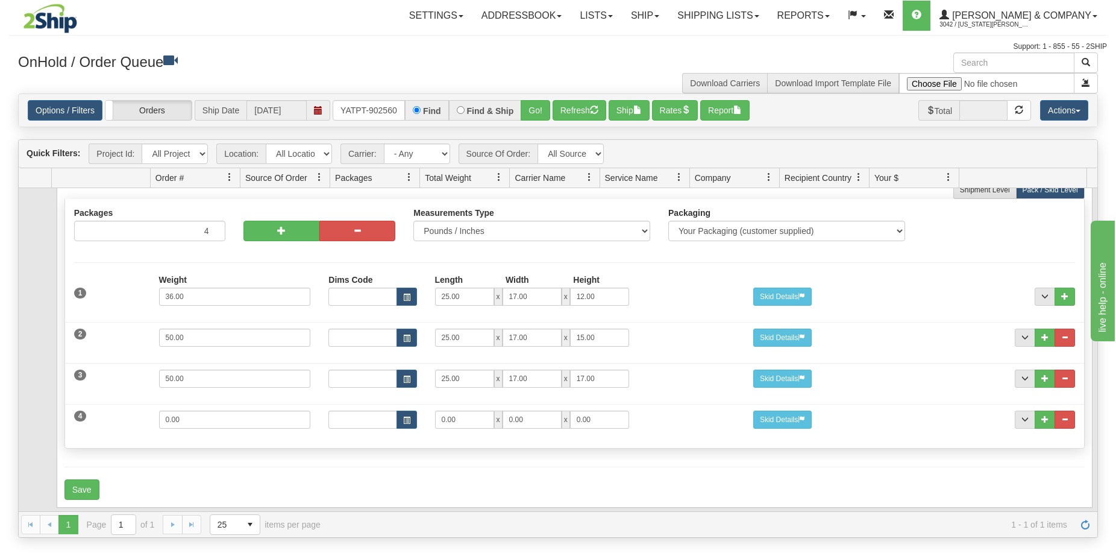
scroll to position [89, 0]
drag, startPoint x: 198, startPoint y: 410, endPoint x: 105, endPoint y: 417, distance: 92.5
click at [159, 417] on input "0.00" at bounding box center [235, 419] width 152 height 18
type input "17"
type input "15"
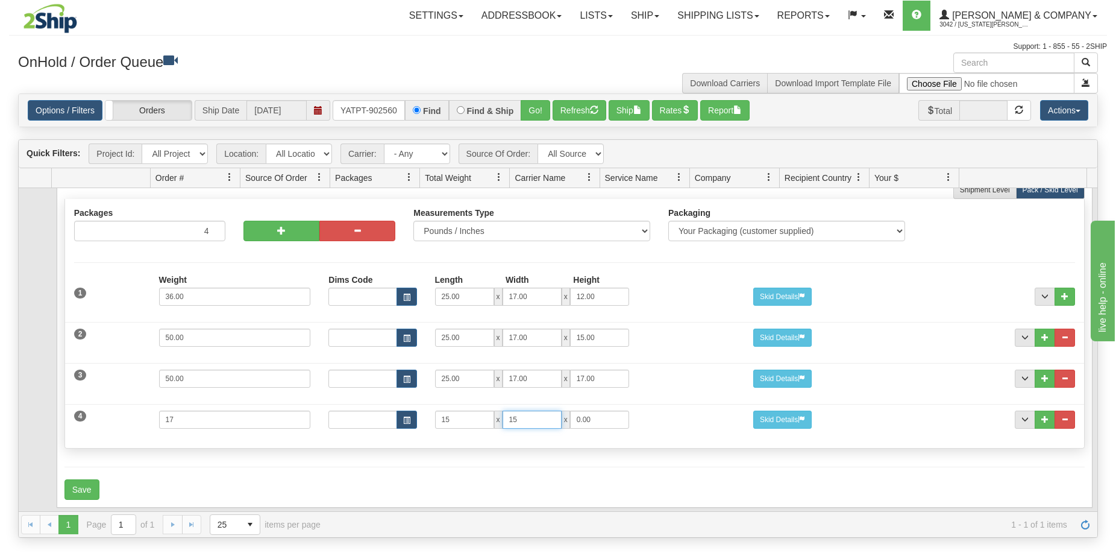
type input "15"
type input "9"
click at [88, 484] on button "Save" at bounding box center [81, 489] width 35 height 20
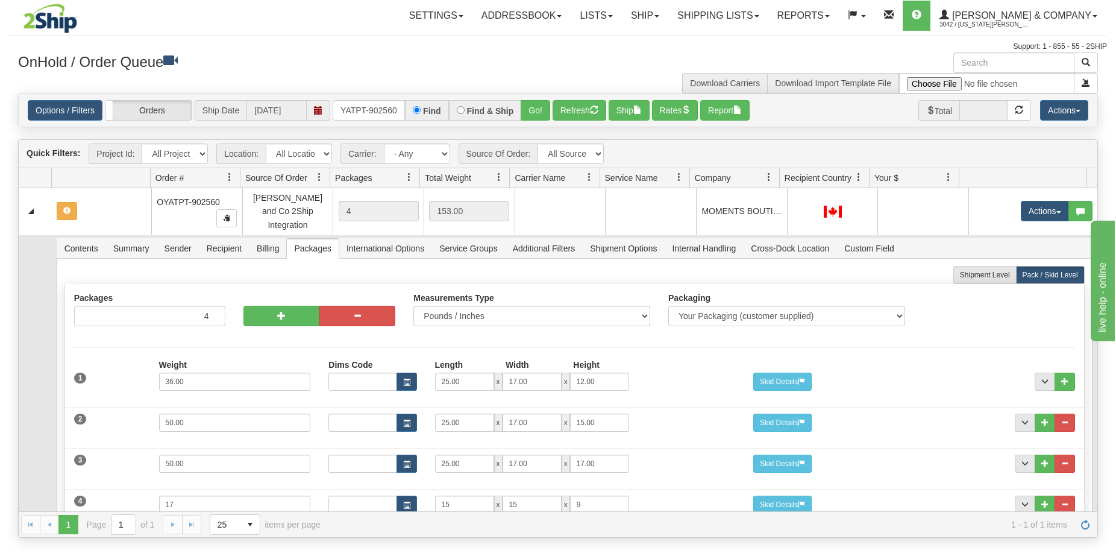
scroll to position [0, 0]
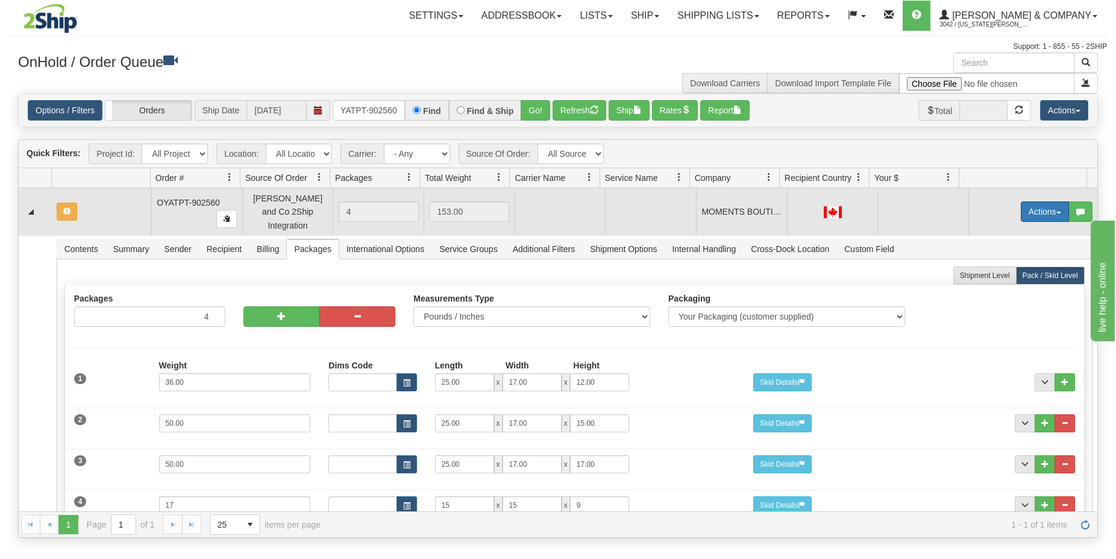
click at [1027, 210] on button "Actions" at bounding box center [1045, 211] width 48 height 20
click at [991, 246] on span "Refresh Rates" at bounding box center [1015, 250] width 62 height 10
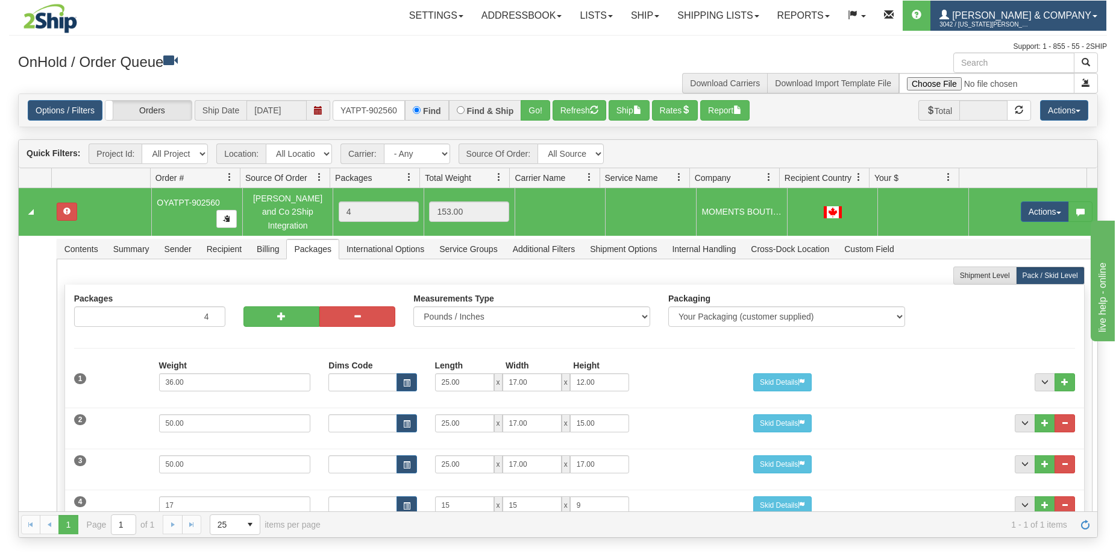
click at [1037, 16] on span "[PERSON_NAME] & Company" at bounding box center [1020, 15] width 142 height 10
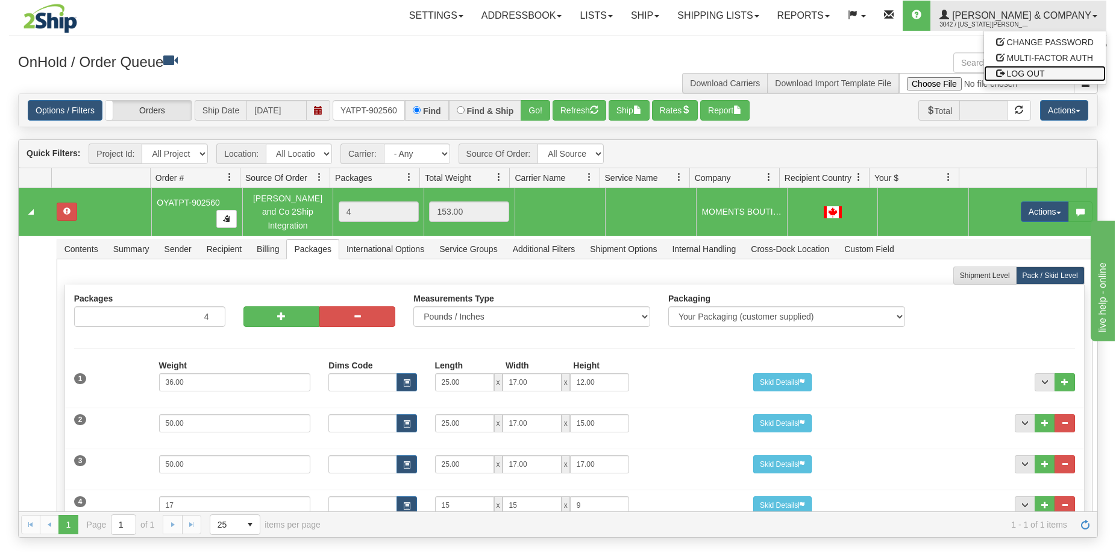
click at [1063, 71] on link "LOG OUT" at bounding box center [1045, 74] width 122 height 16
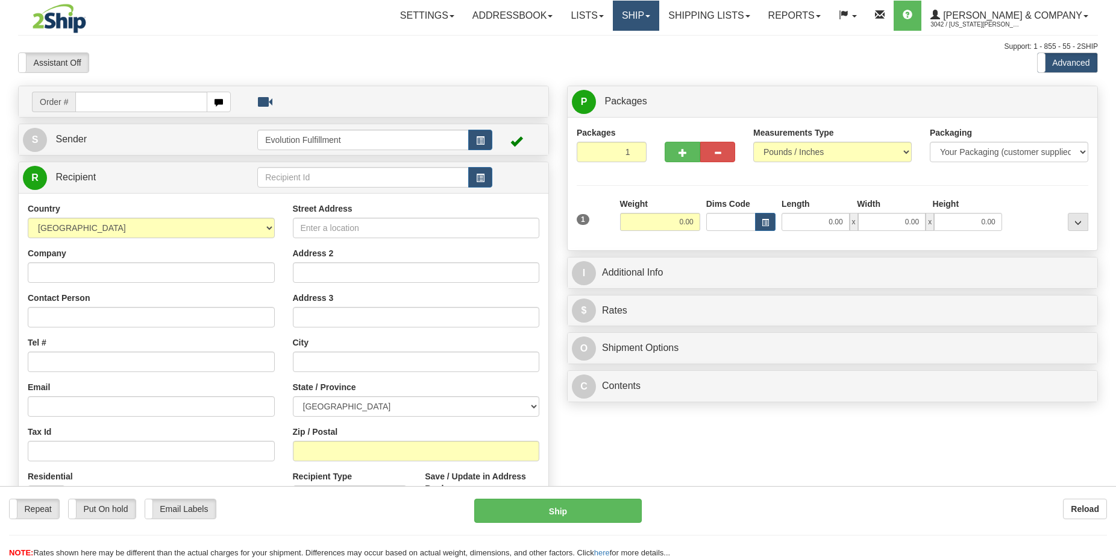
click at [659, 11] on link "Ship" at bounding box center [636, 16] width 46 height 30
click at [647, 58] on span "OnHold / Order Queue" at bounding box center [604, 58] width 85 height 10
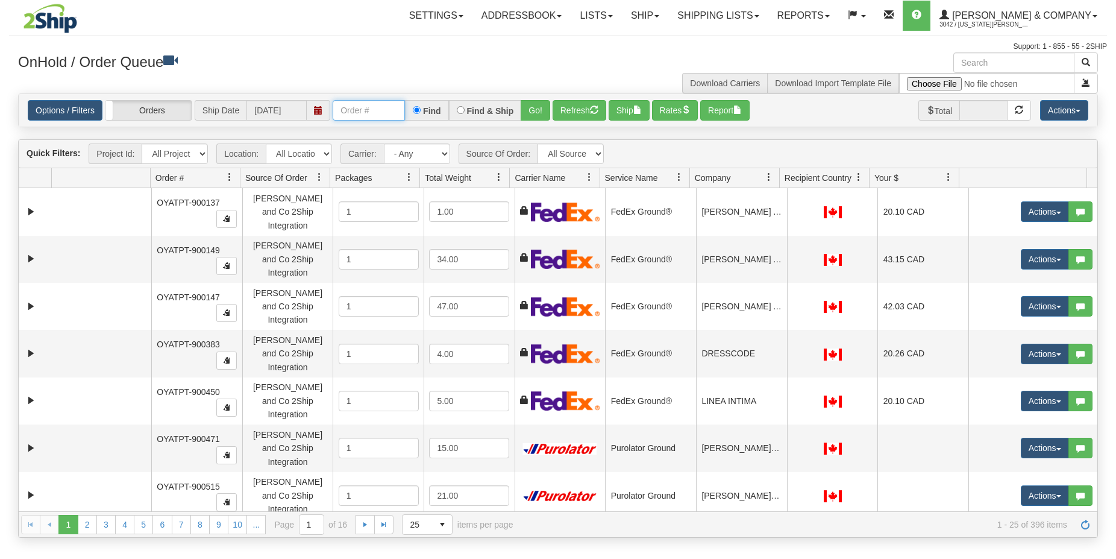
click at [356, 113] on input "text" at bounding box center [369, 110] width 72 height 20
type input "OYATPT-902805"
click at [537, 114] on button "Go!" at bounding box center [536, 110] width 30 height 20
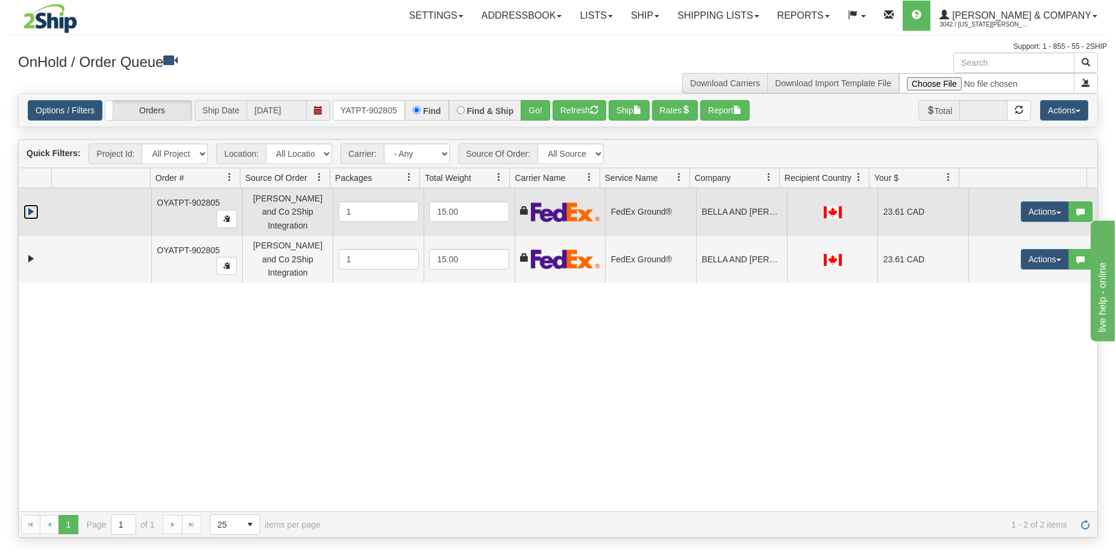
click at [30, 213] on link "Expand" at bounding box center [31, 211] width 15 height 15
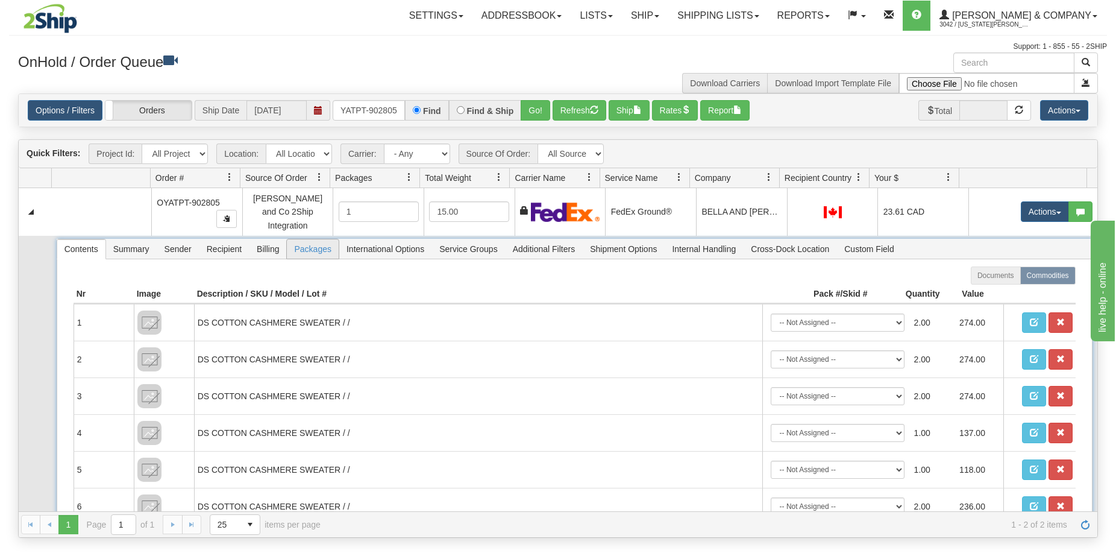
click at [305, 244] on span "Packages" at bounding box center [312, 248] width 51 height 19
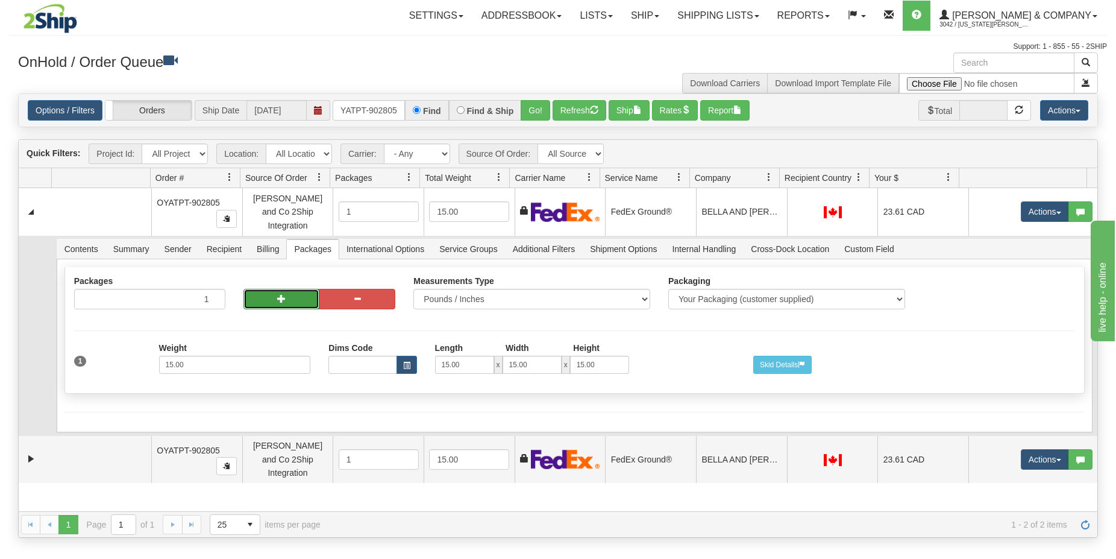
click at [266, 294] on button "button" at bounding box center [282, 299] width 76 height 20
radio input "true"
type input "2"
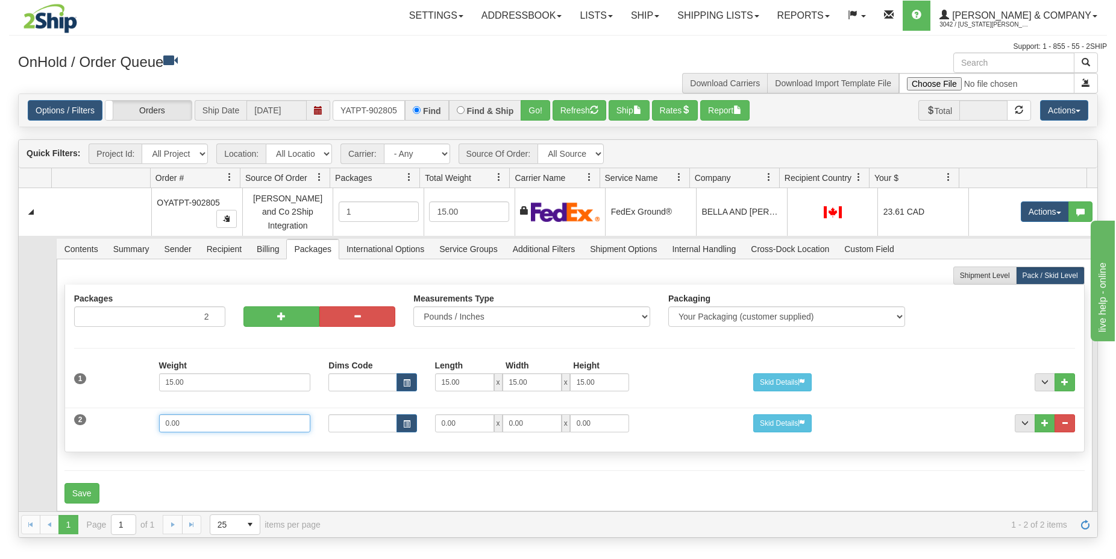
drag, startPoint x: 215, startPoint y: 418, endPoint x: 148, endPoint y: 417, distance: 66.9
click at [159, 417] on input "0.00" at bounding box center [235, 423] width 152 height 18
type input "3"
click at [465, 422] on input "0.00" at bounding box center [464, 423] width 59 height 18
drag, startPoint x: 461, startPoint y: 420, endPoint x: 435, endPoint y: 418, distance: 26.0
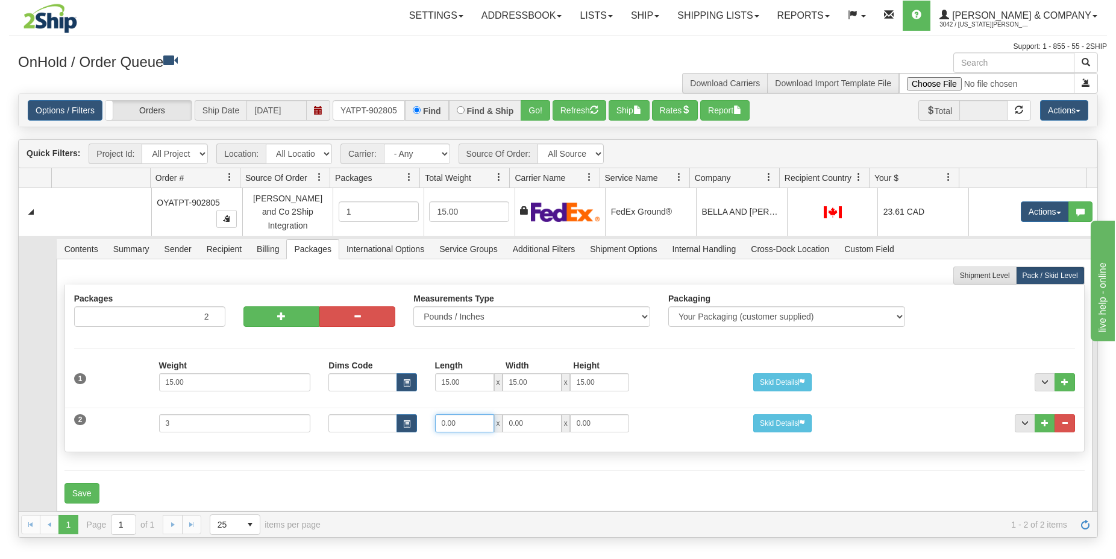
click at [435, 418] on input "0.00" at bounding box center [464, 423] width 59 height 18
type input "13"
type input "10"
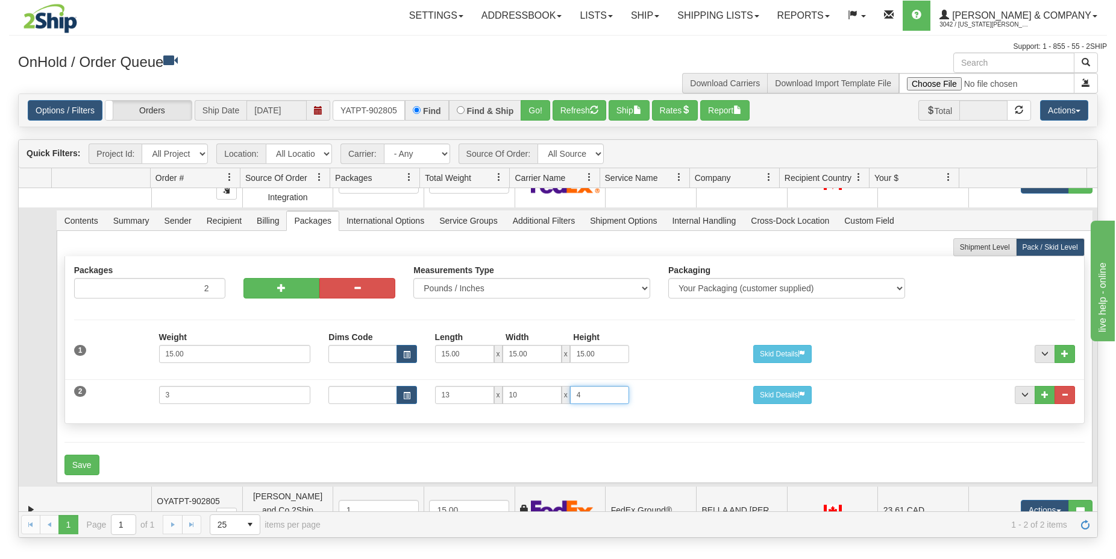
scroll to position [49, 0]
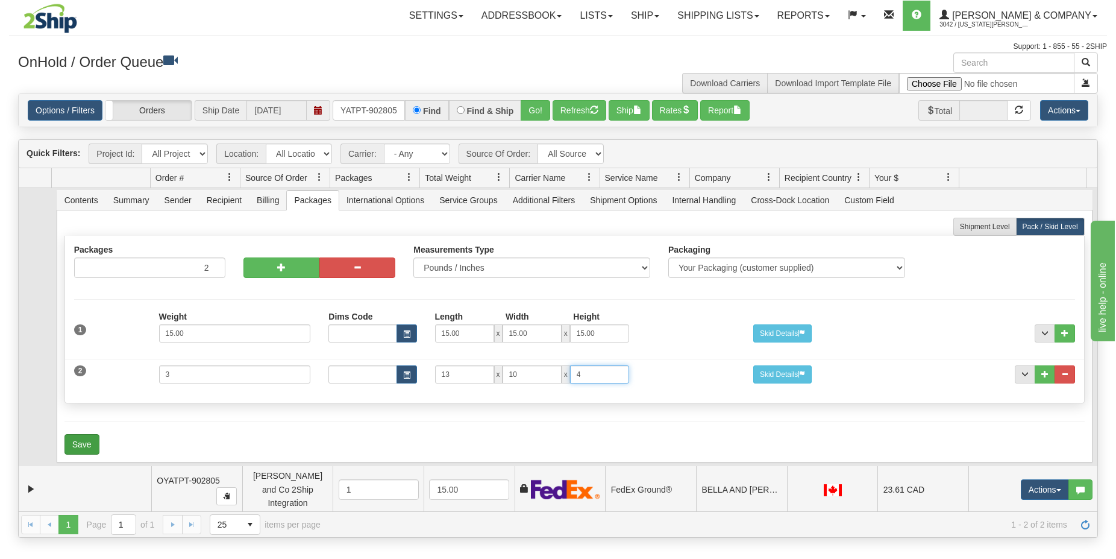
type input "4"
click at [92, 443] on button "Save" at bounding box center [81, 444] width 35 height 20
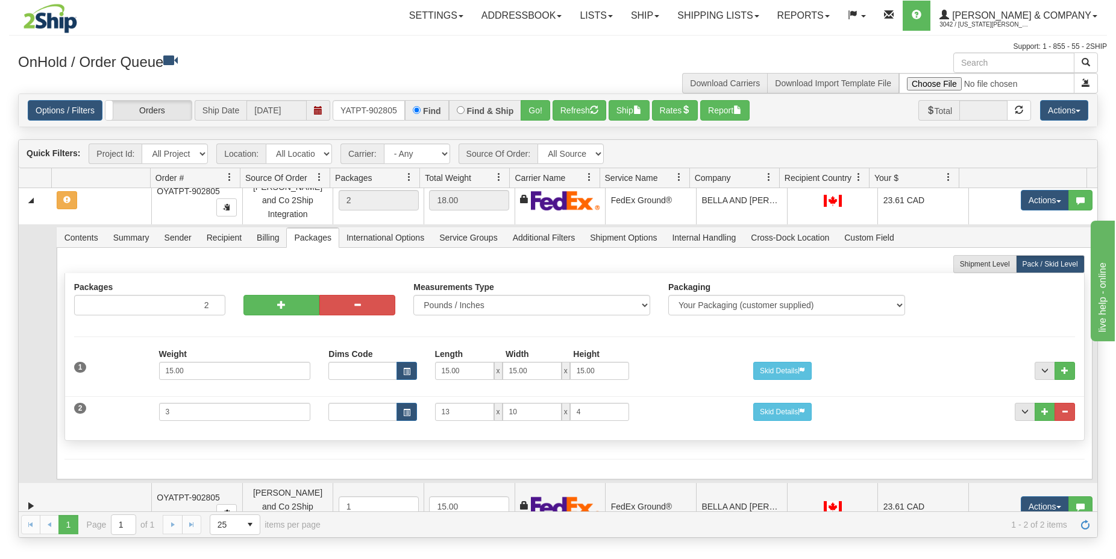
scroll to position [0, 0]
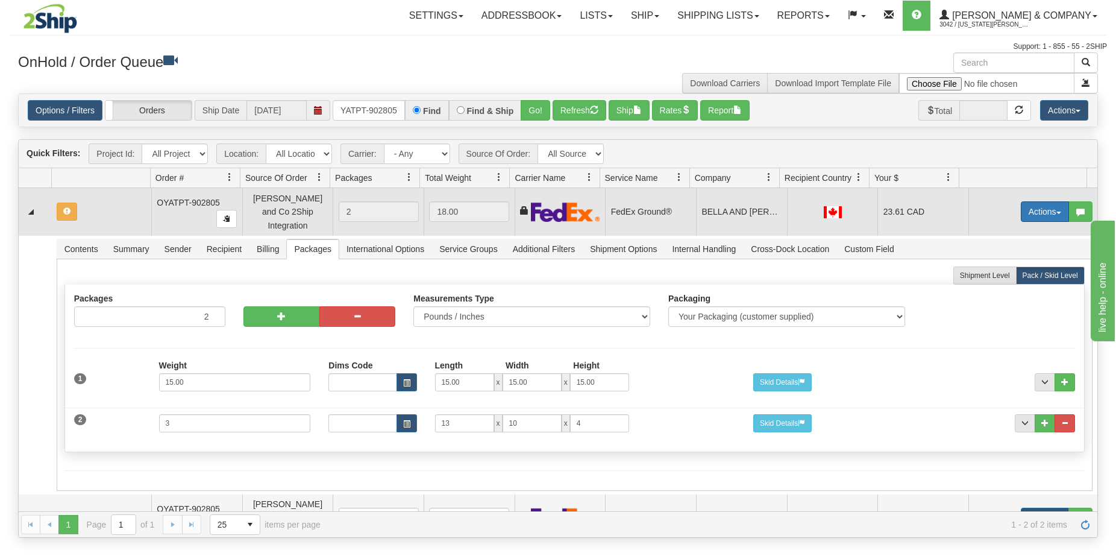
click at [1029, 207] on button "Actions" at bounding box center [1045, 211] width 48 height 20
click at [1007, 247] on span "Refresh Rates" at bounding box center [1015, 250] width 62 height 10
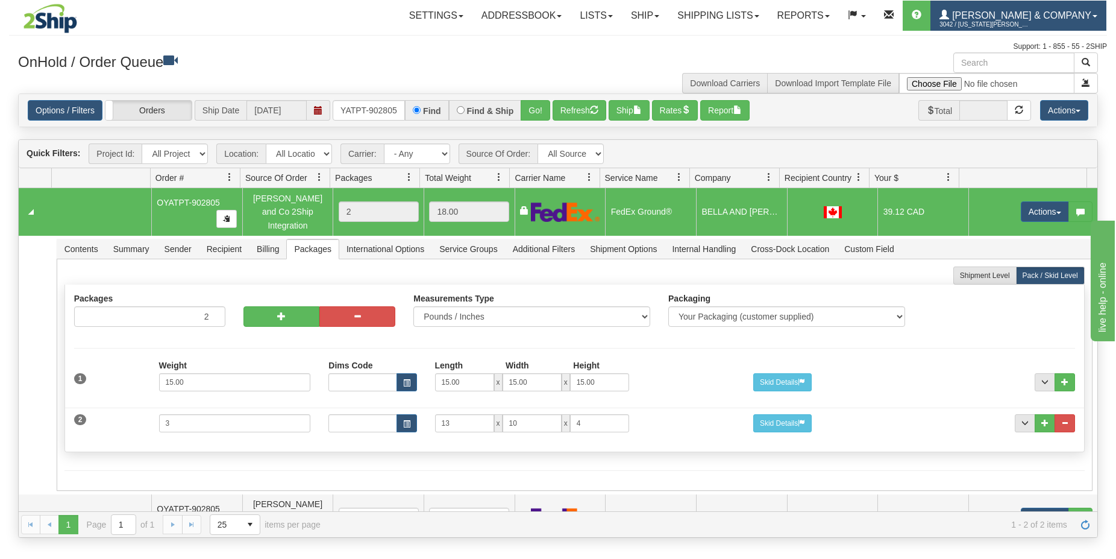
click at [1030, 25] on span "3042 / [US_STATE][PERSON_NAME]" at bounding box center [985, 25] width 90 height 12
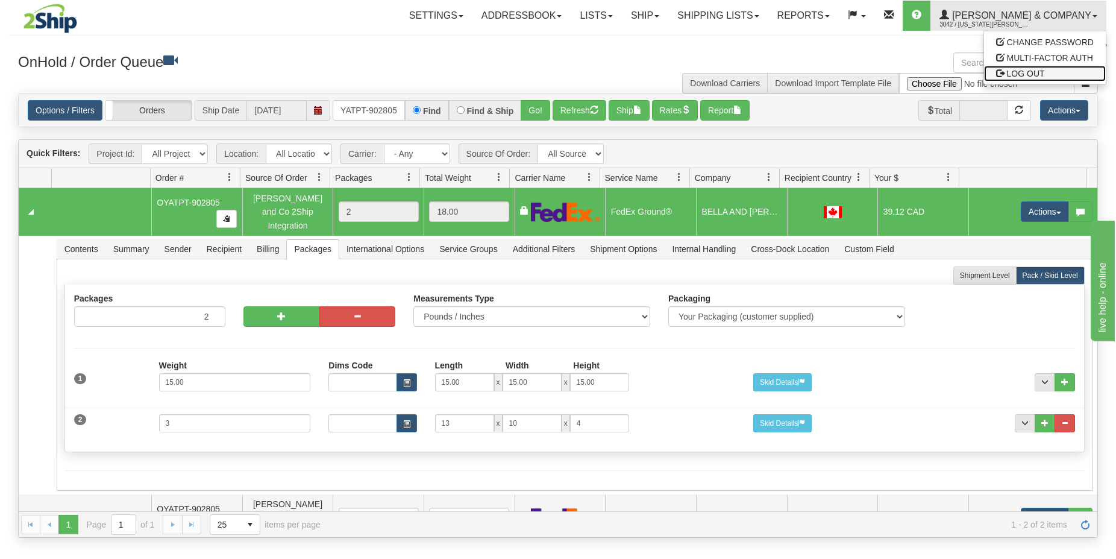
click at [1040, 69] on span "LOG OUT" at bounding box center [1026, 74] width 38 height 10
